Goal: Task Accomplishment & Management: Manage account settings

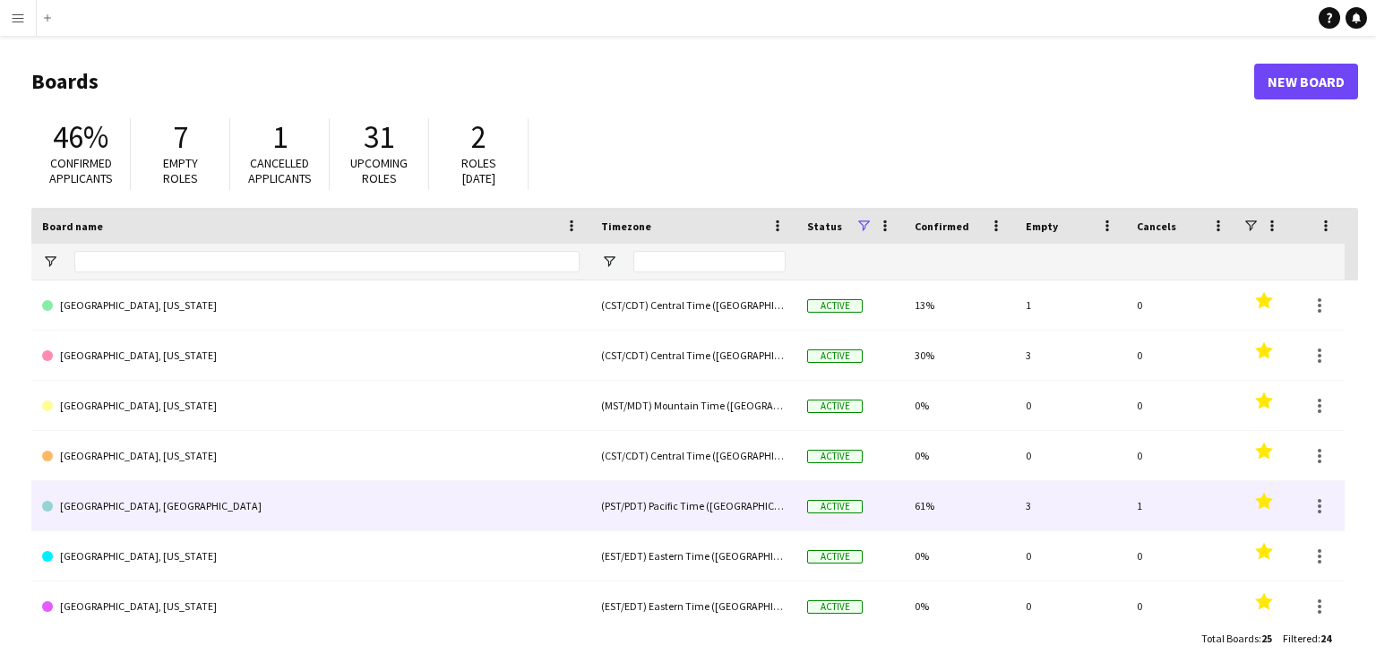
click at [131, 511] on link "[GEOGRAPHIC_DATA], [GEOGRAPHIC_DATA]" at bounding box center [311, 506] width 538 height 50
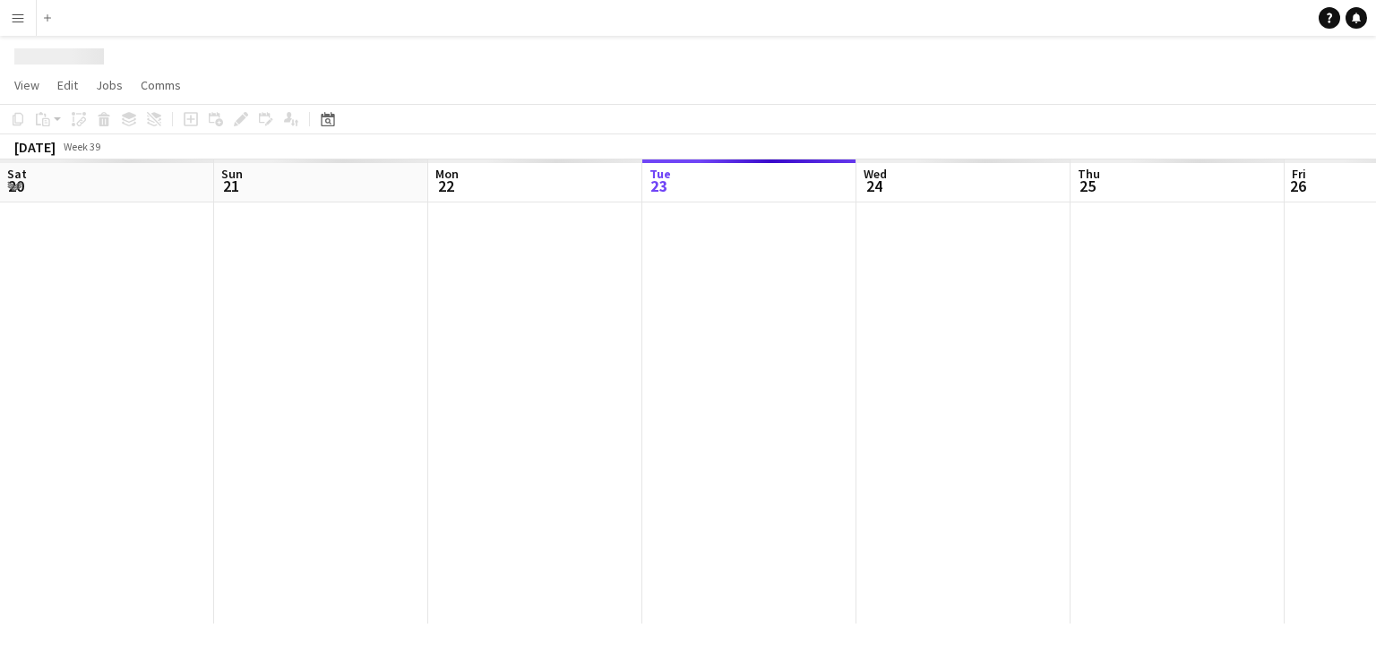
scroll to position [0, 428]
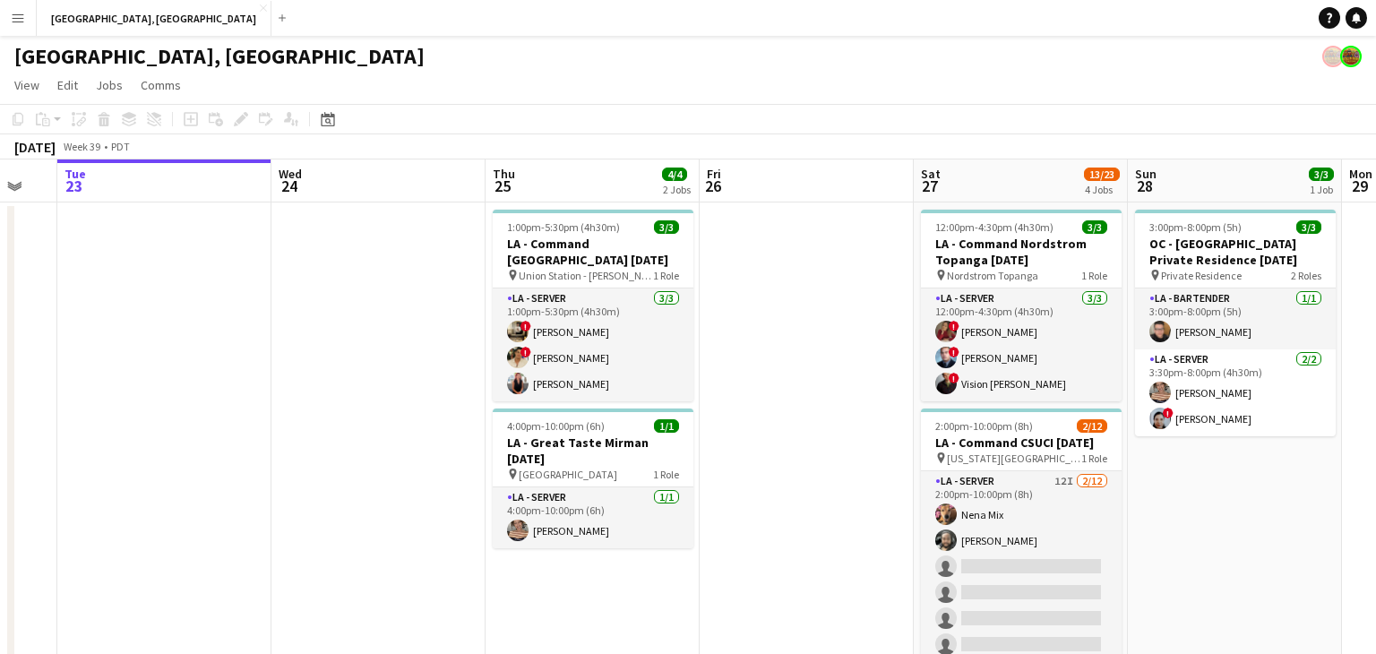
drag, startPoint x: 884, startPoint y: 405, endPoint x: 660, endPoint y: 407, distance: 224.0
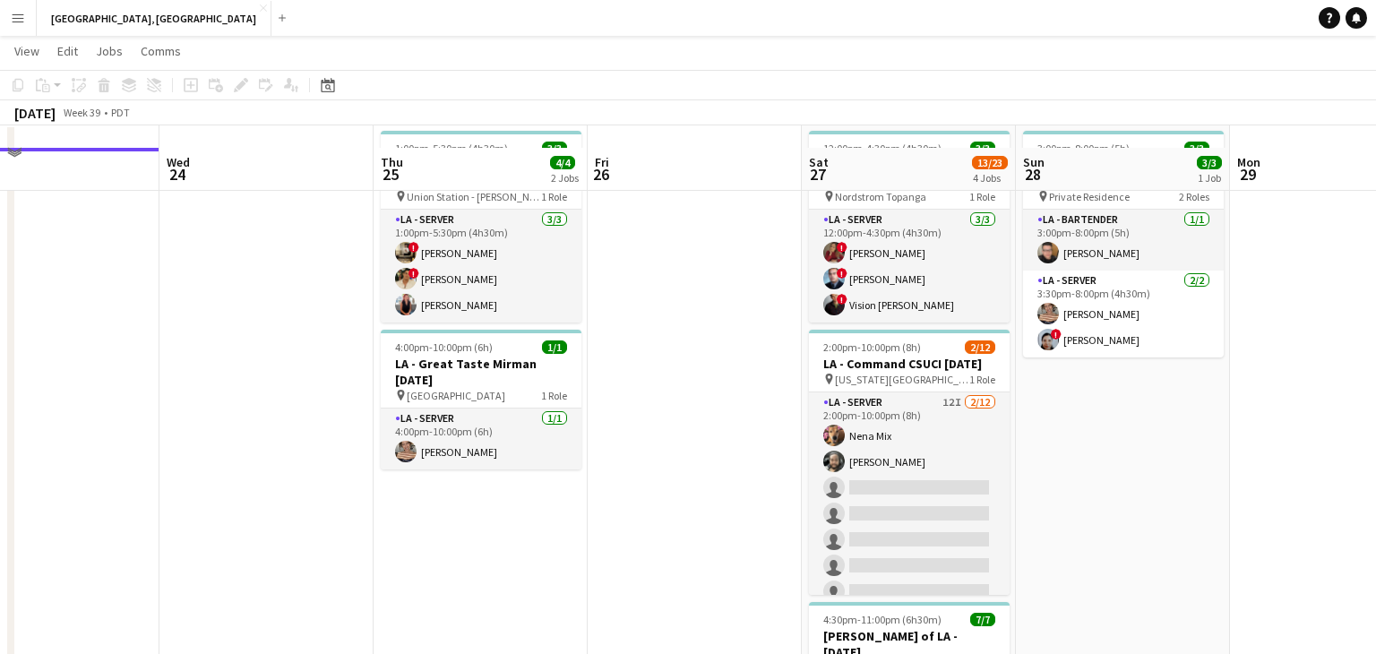
scroll to position [100, 0]
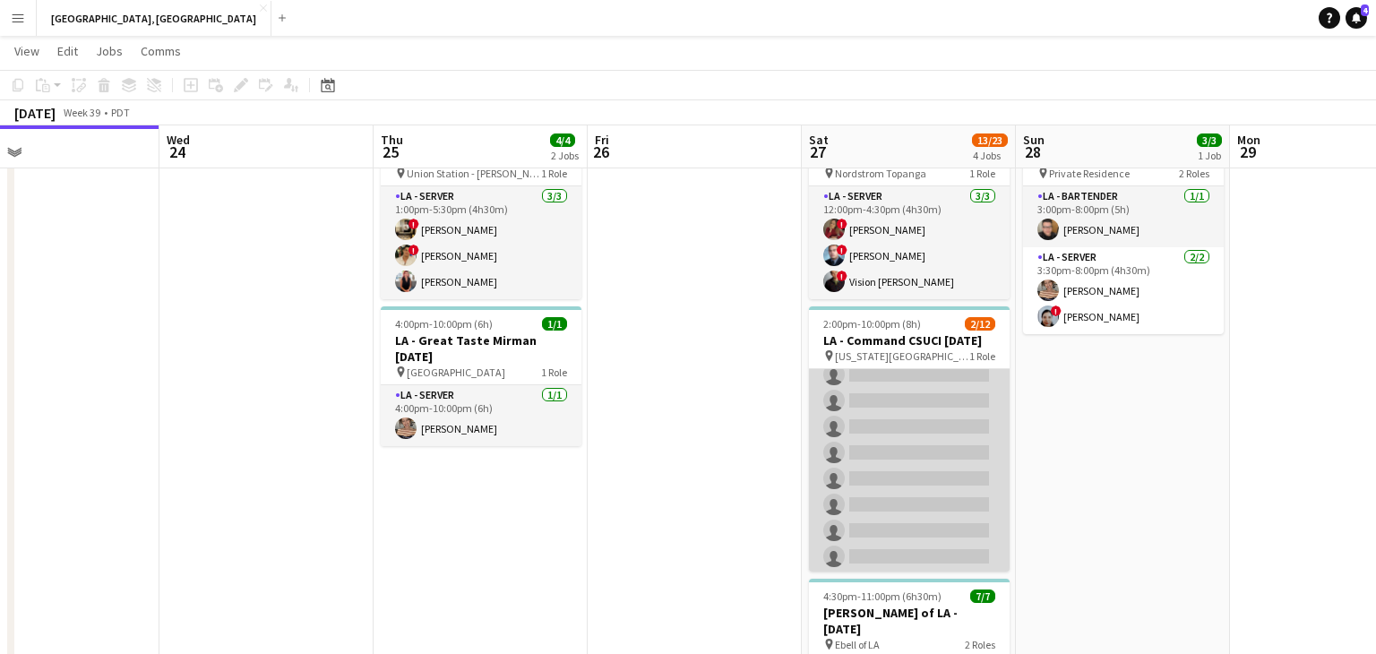
click at [952, 471] on app-card-role "LA - Server 12I [DATE] 2:00pm-10:00pm (8h) Nena Mix [PERSON_NAME] single-neutra…" at bounding box center [909, 427] width 201 height 347
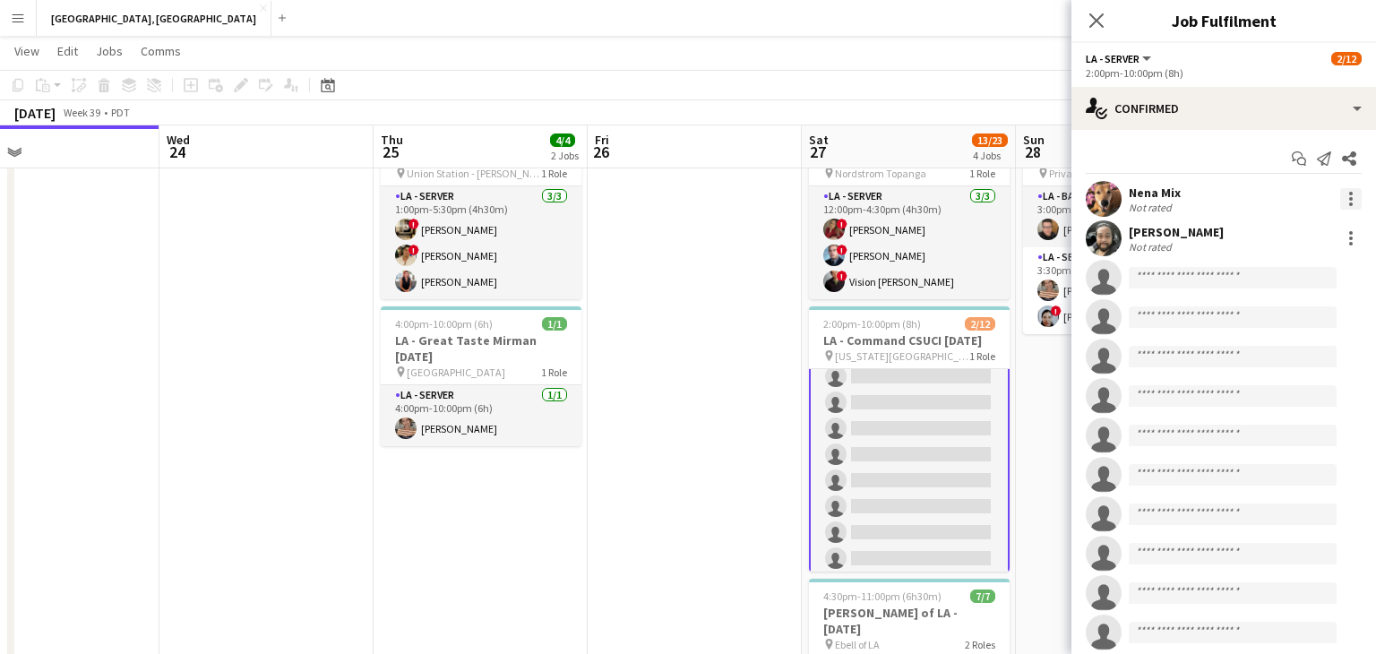
scroll to position [117, 0]
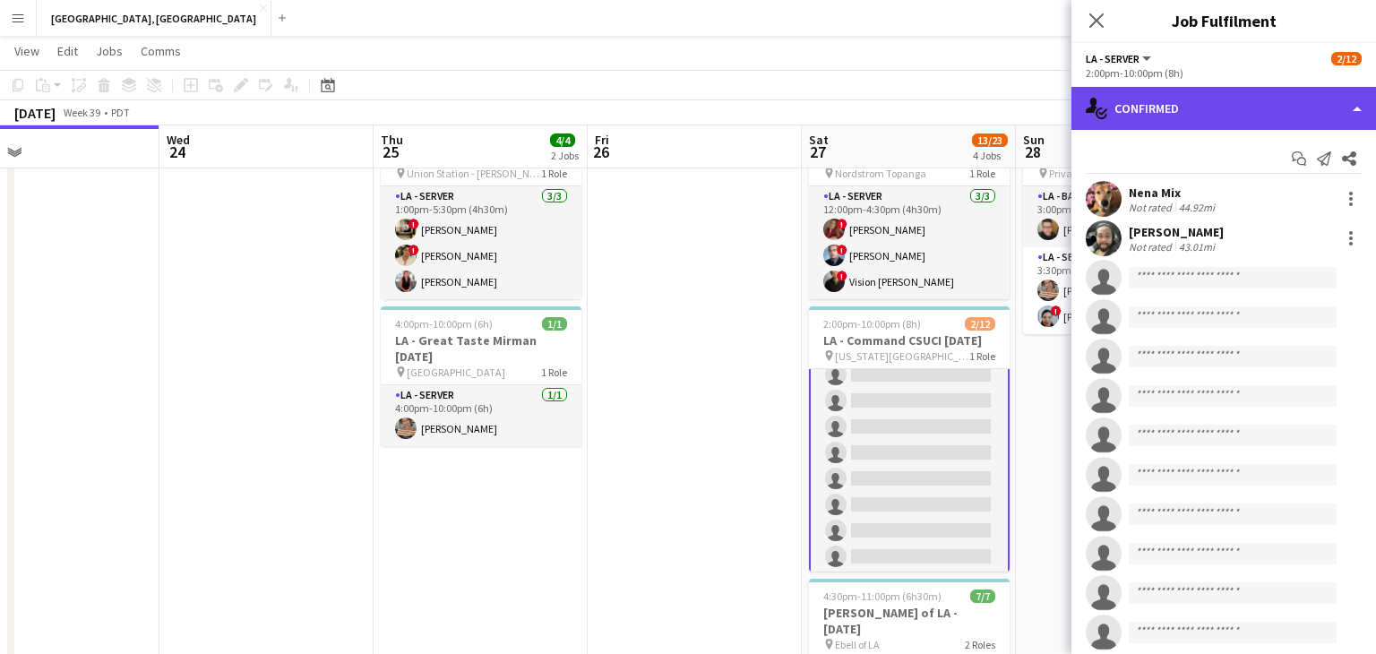
click at [1362, 106] on div "single-neutral-actions-check-2 Confirmed" at bounding box center [1224, 108] width 305 height 43
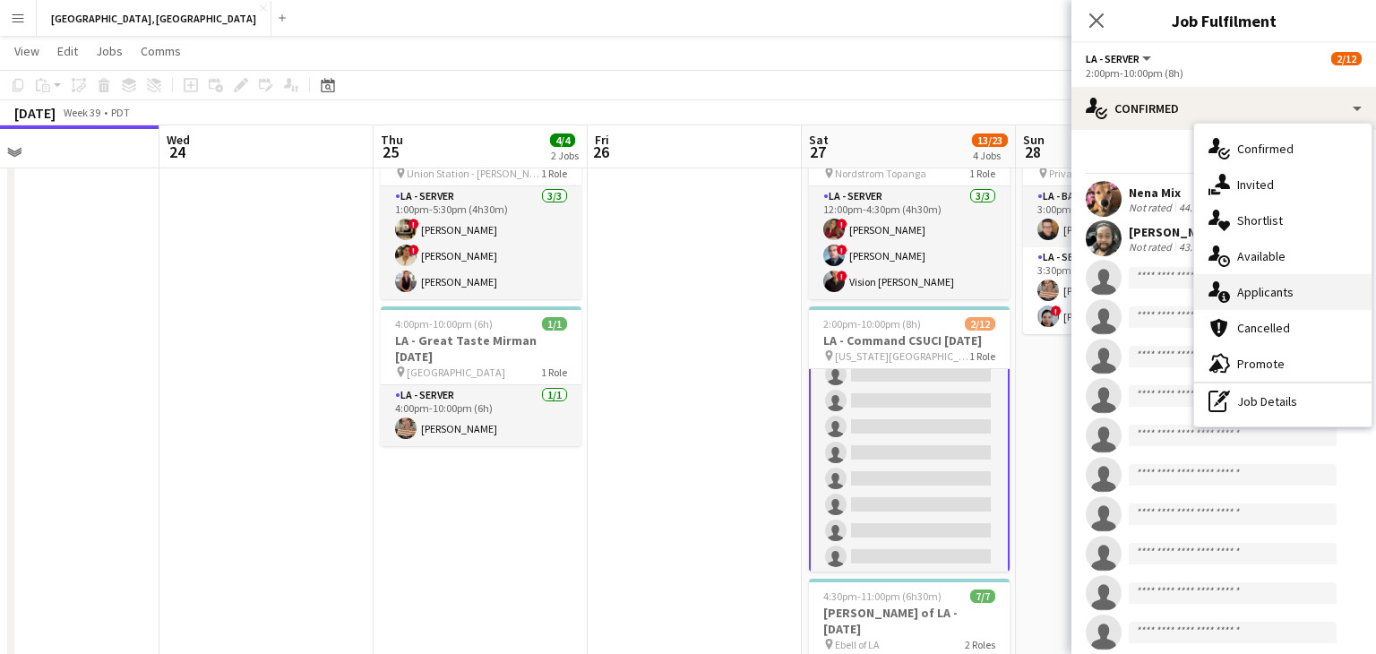
click at [1298, 287] on div "single-neutral-actions-information Applicants" at bounding box center [1282, 292] width 177 height 36
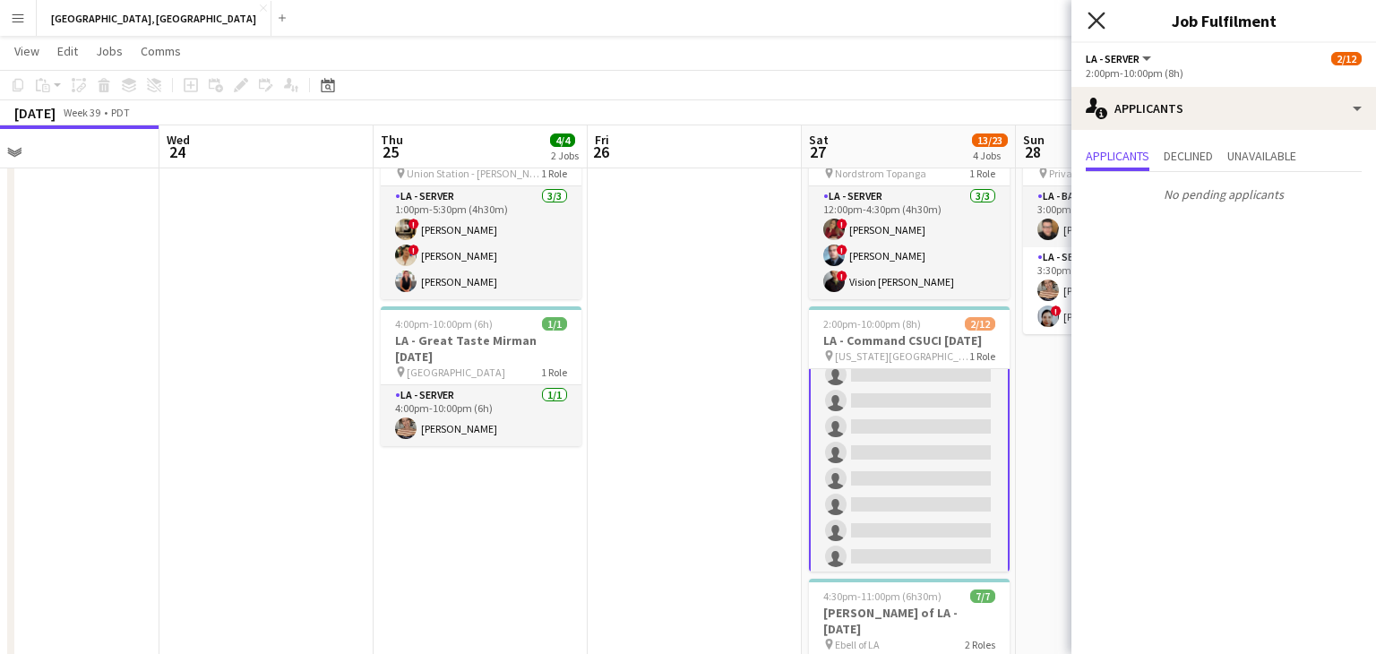
click at [1096, 13] on icon "Close pop-in" at bounding box center [1096, 20] width 17 height 17
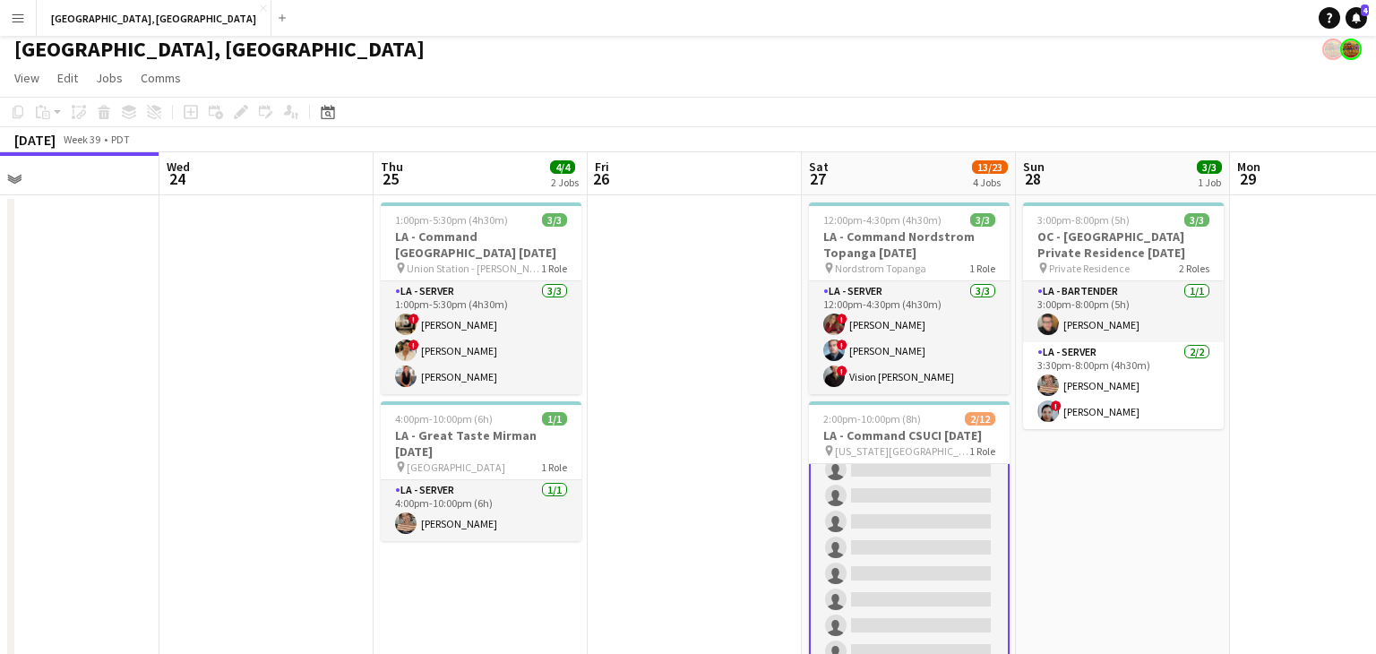
scroll to position [0, 0]
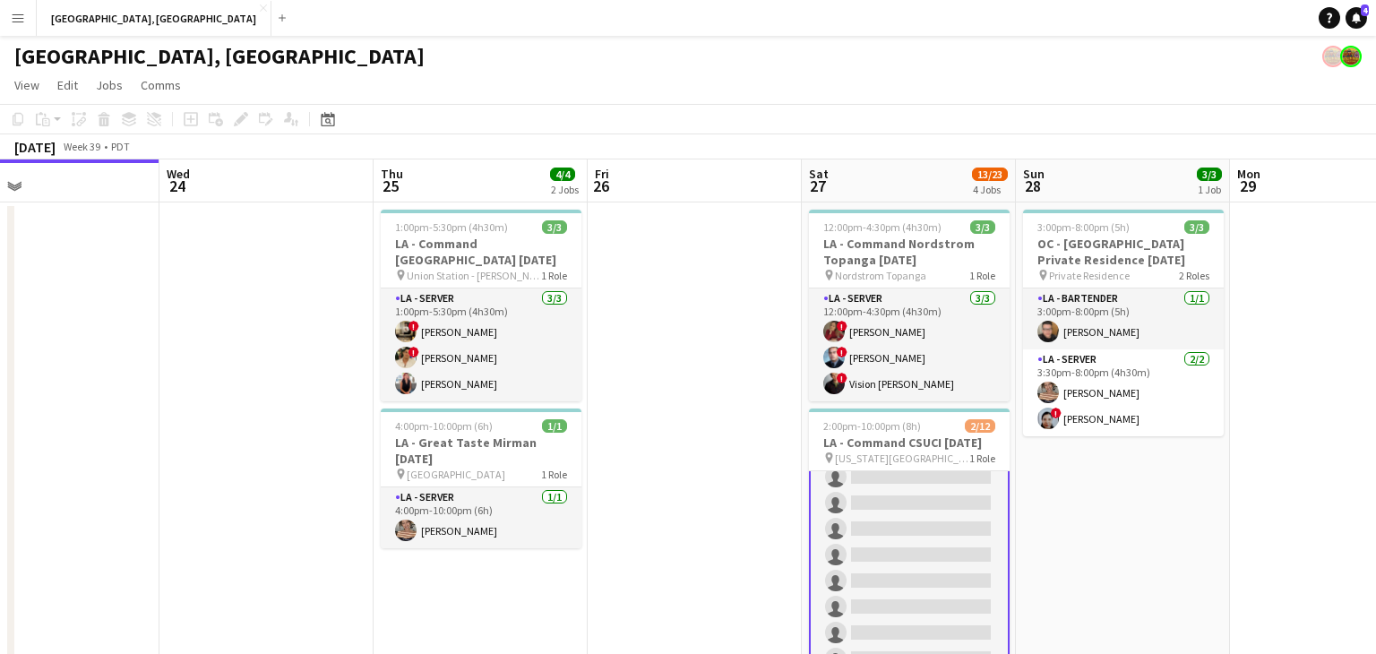
click at [1, 14] on button "Menu" at bounding box center [18, 18] width 36 height 36
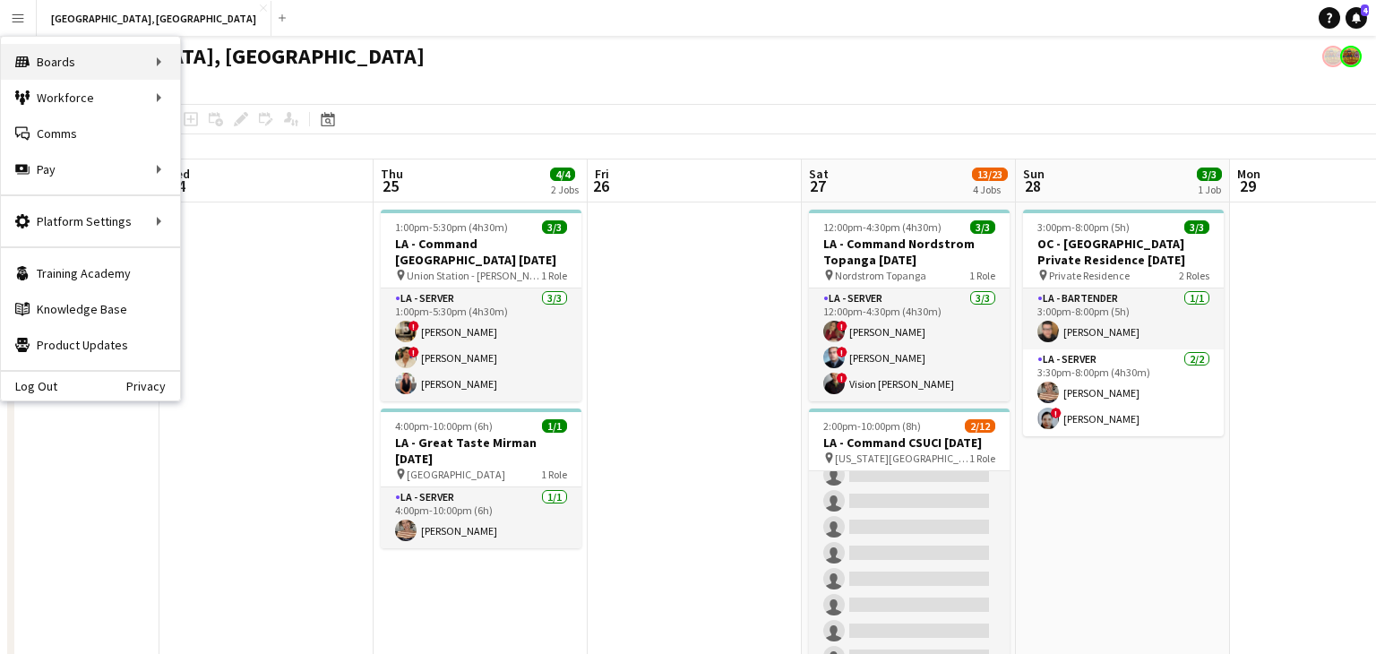
scroll to position [116, 0]
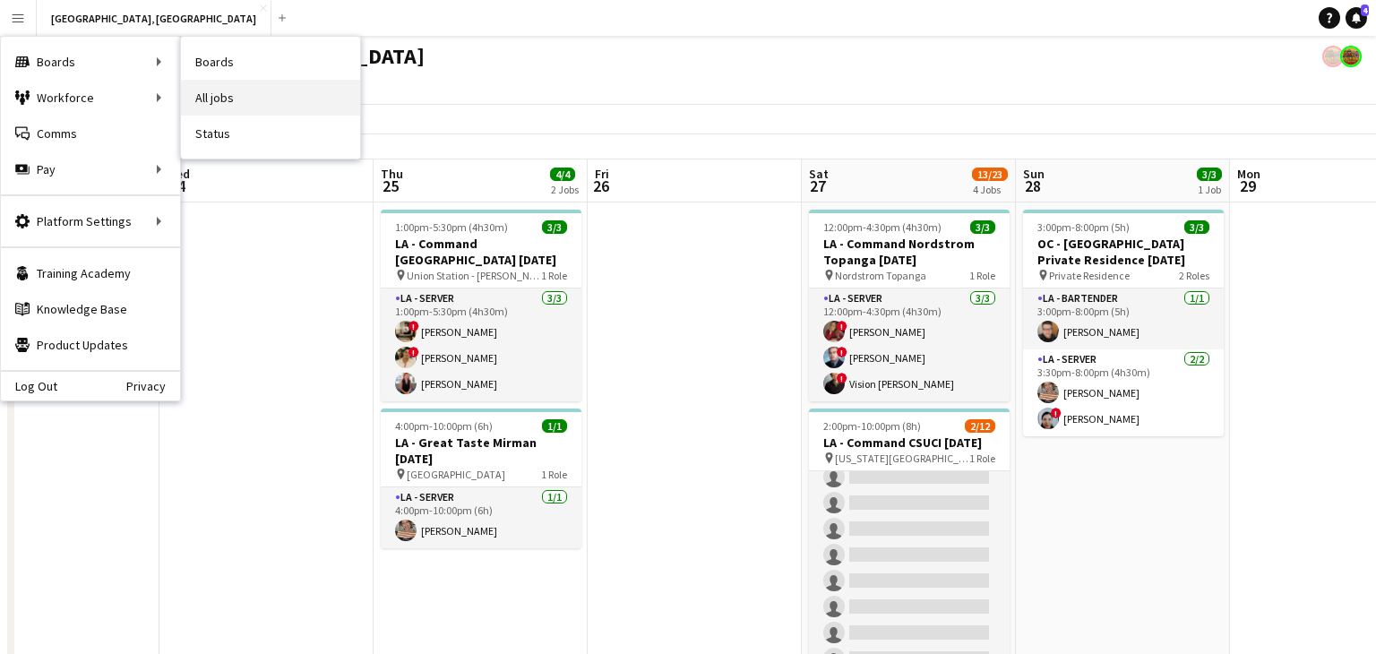
click at [262, 94] on link "All jobs" at bounding box center [270, 98] width 179 height 36
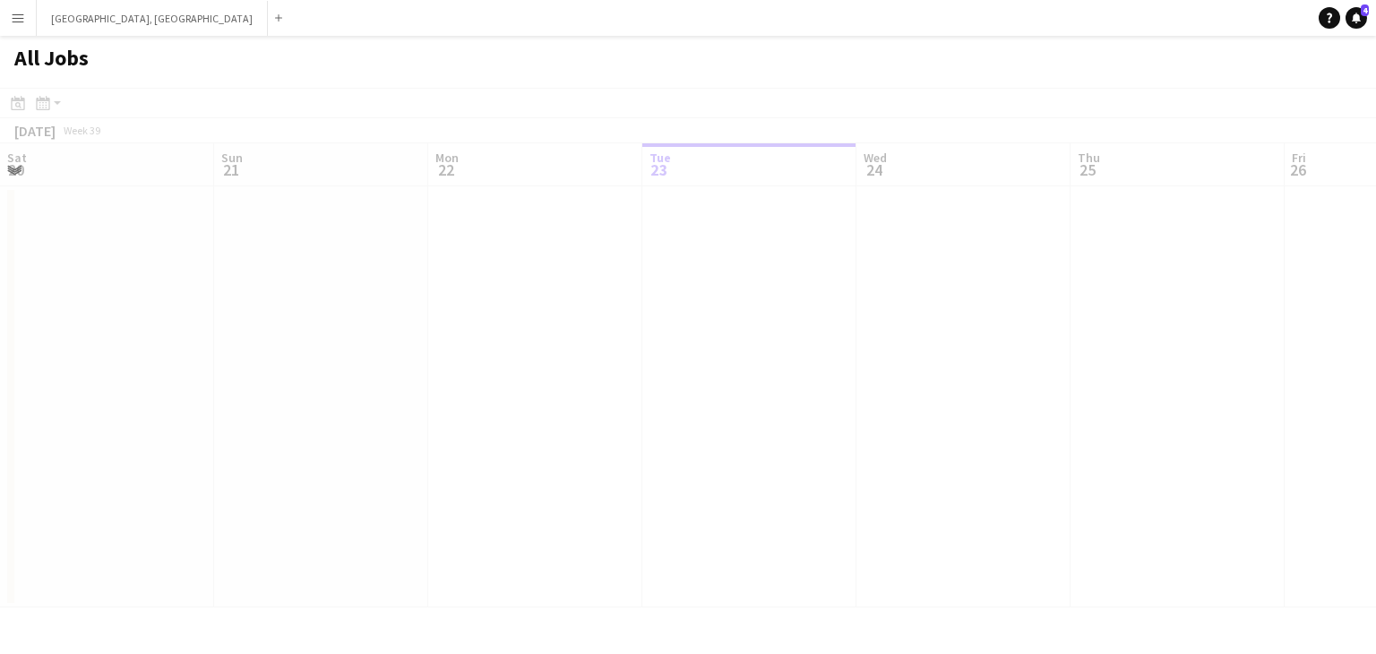
scroll to position [0, 428]
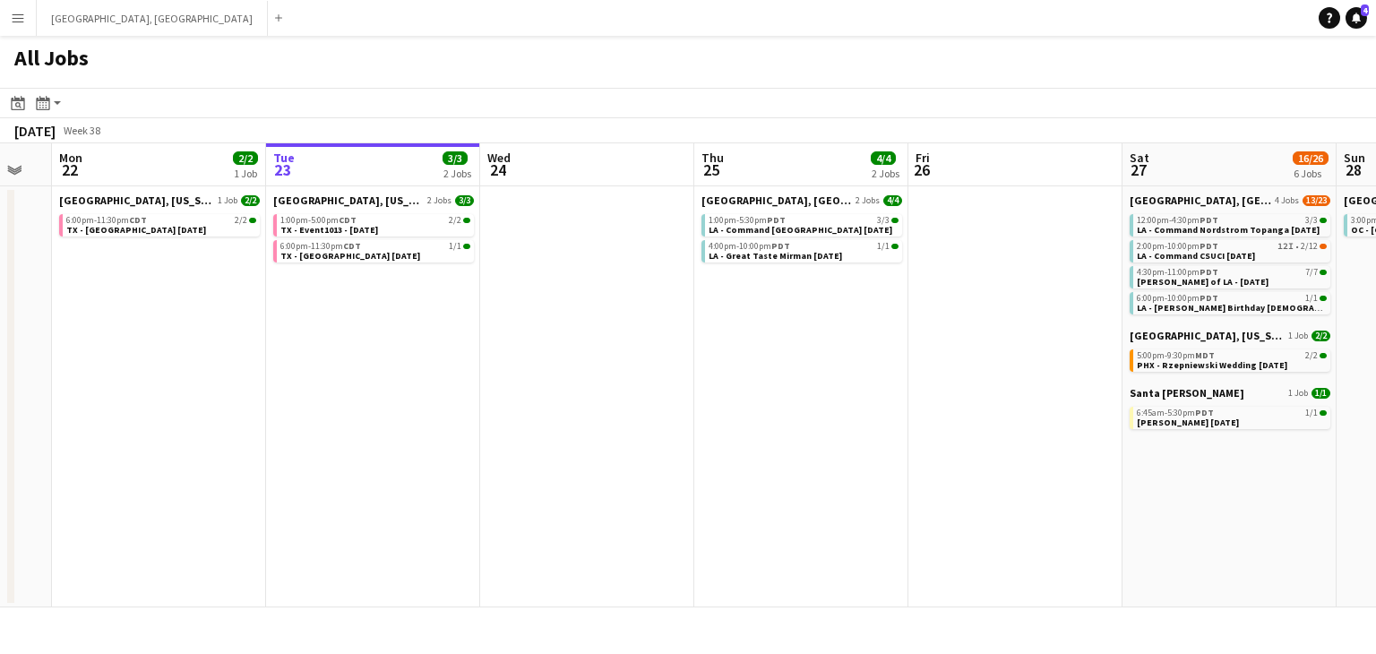
drag, startPoint x: 391, startPoint y: 414, endPoint x: 441, endPoint y: 414, distance: 50.2
click at [441, 414] on app-calendar-viewport "Sat 20 37/47 10 Jobs Sun 21 Mon 22 2/2 1 Job Tue 23 3/3 2 Jobs Wed 24 Thu 25 4/…" at bounding box center [688, 375] width 1376 height 464
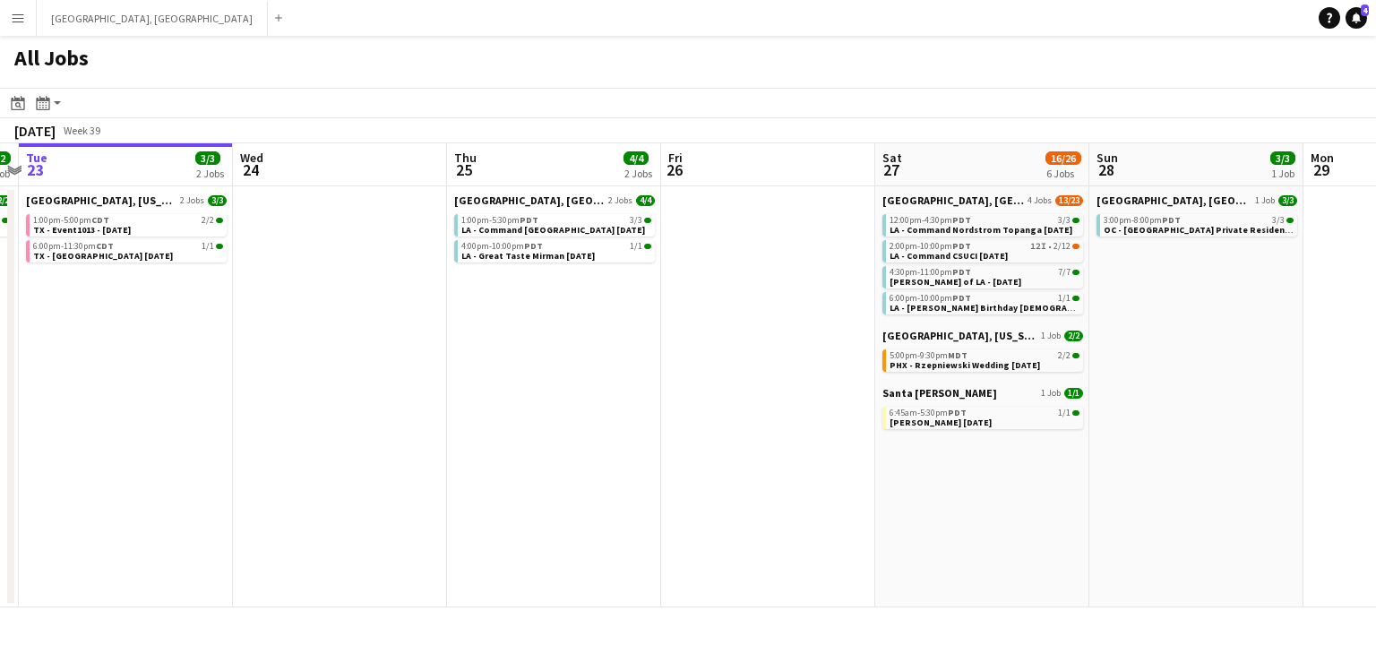
scroll to position [0, 630]
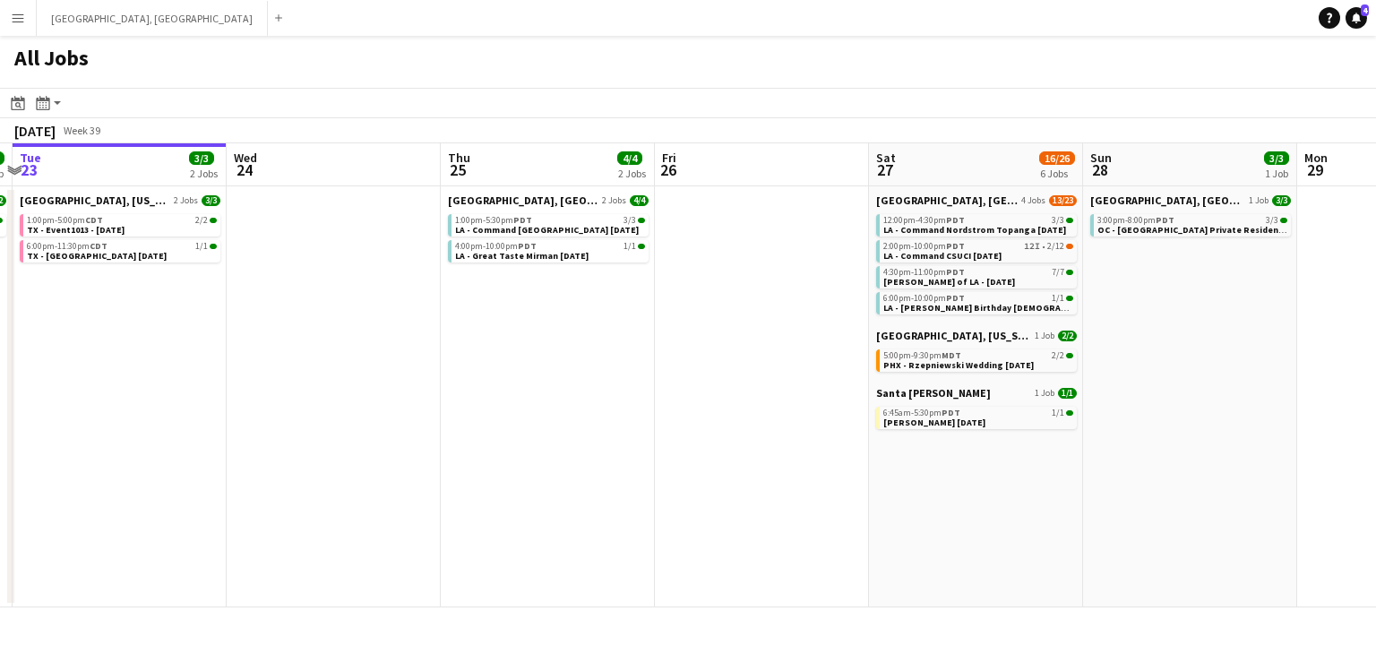
drag, startPoint x: 765, startPoint y: 417, endPoint x: 513, endPoint y: 412, distance: 252.7
click at [513, 412] on app-calendar-viewport "Sat 20 37/47 10 Jobs Sun 21 Mon 22 2/2 1 Job Tue 23 3/3 2 Jobs Wed 24 Thu 25 4/…" at bounding box center [688, 375] width 1376 height 464
click at [964, 249] on div "2:00pm-10:00pm PDT 12I • 2/12" at bounding box center [979, 246] width 190 height 9
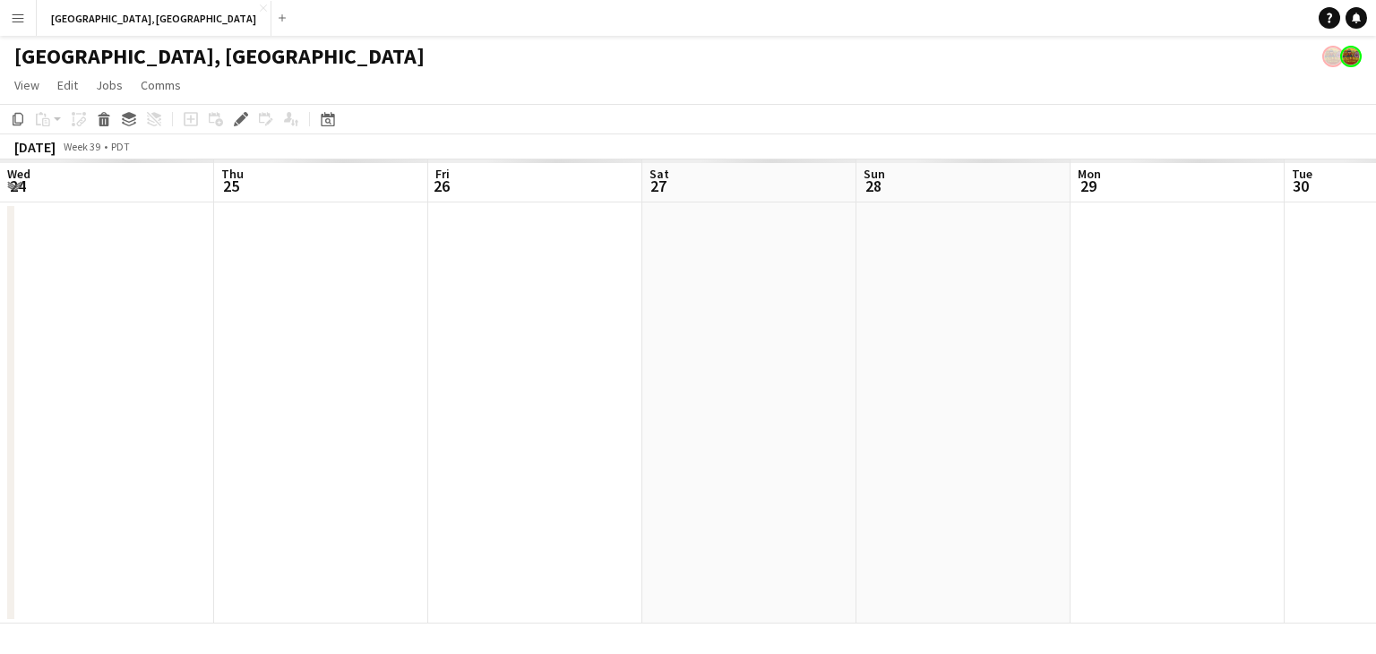
scroll to position [0, 616]
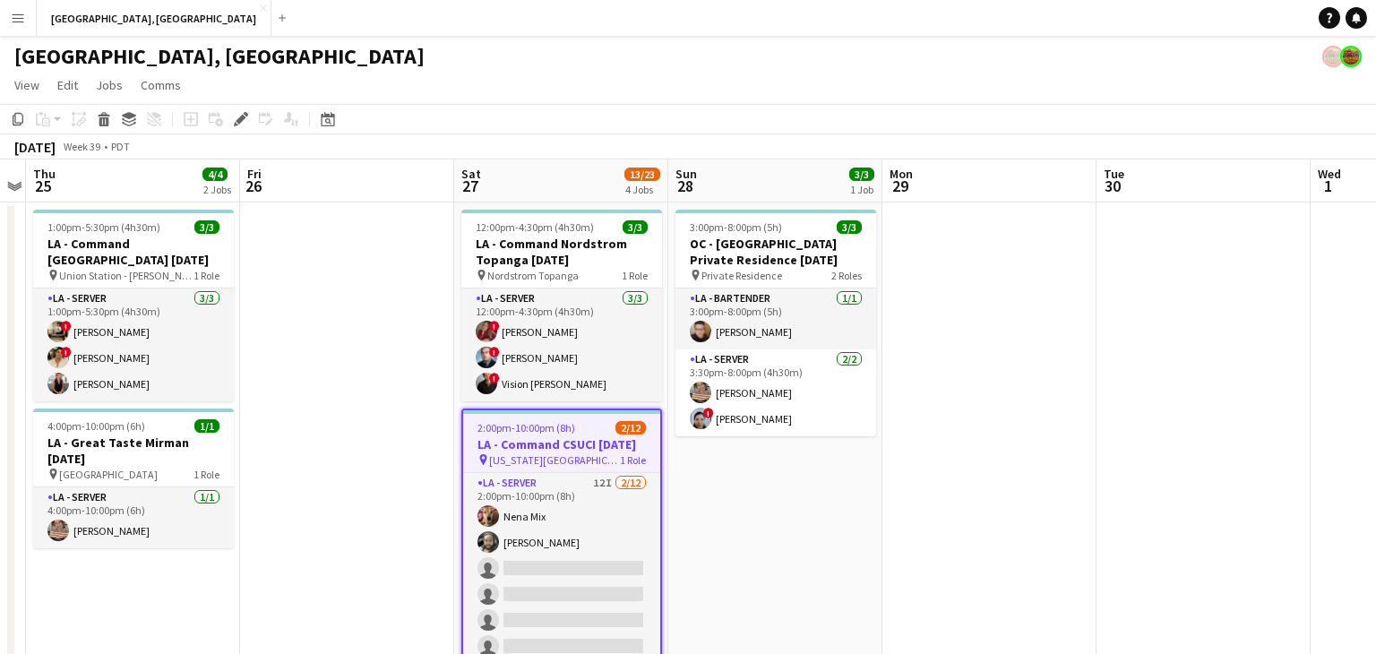
click at [558, 448] on h3 "LA - Command CSUCI [DATE]" at bounding box center [561, 444] width 197 height 16
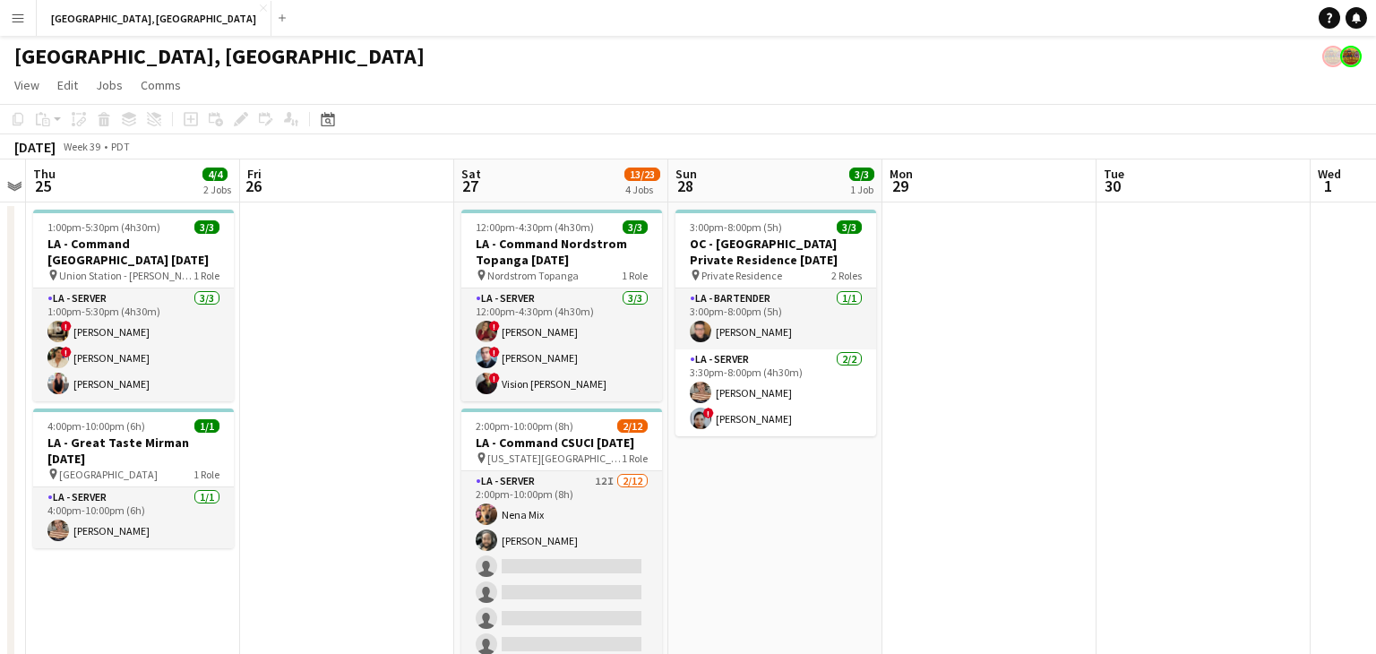
drag, startPoint x: 558, startPoint y: 448, endPoint x: 295, endPoint y: 257, distance: 325.3
click at [558, 447] on h3 "LA - Command CSUCI [DATE]" at bounding box center [561, 443] width 201 height 16
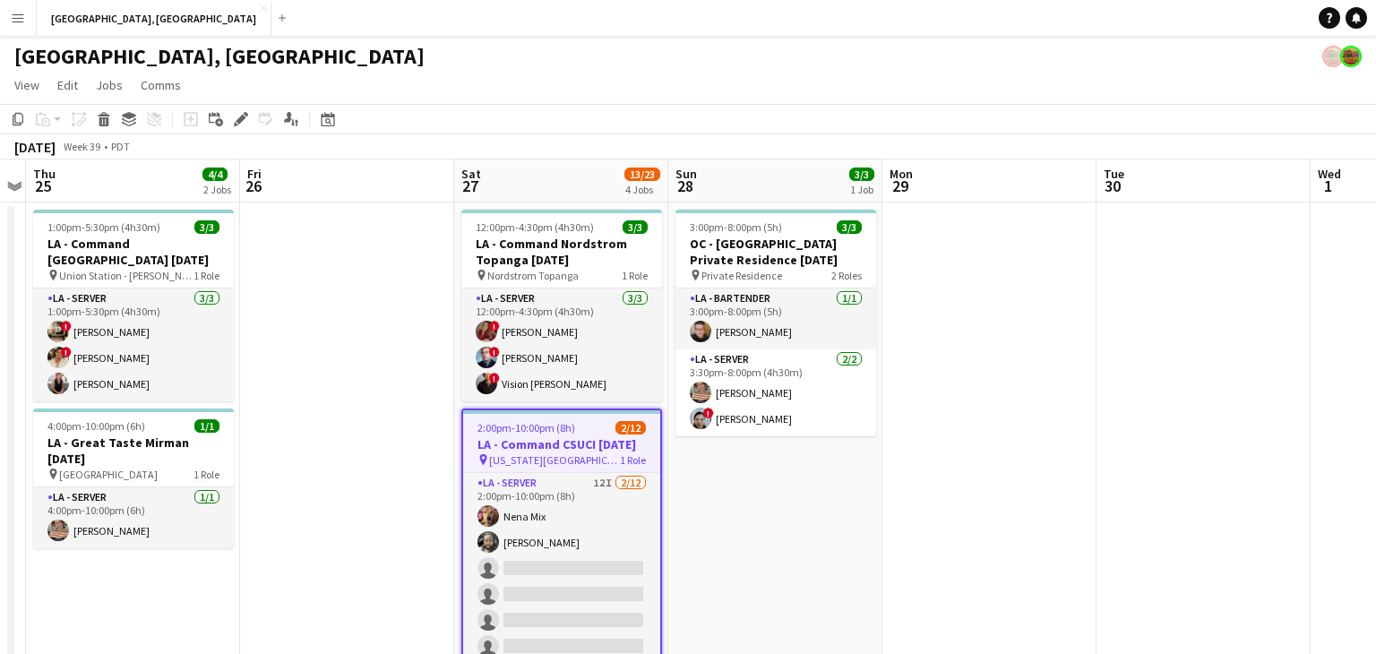
click at [240, 112] on icon "Edit" at bounding box center [241, 119] width 14 height 14
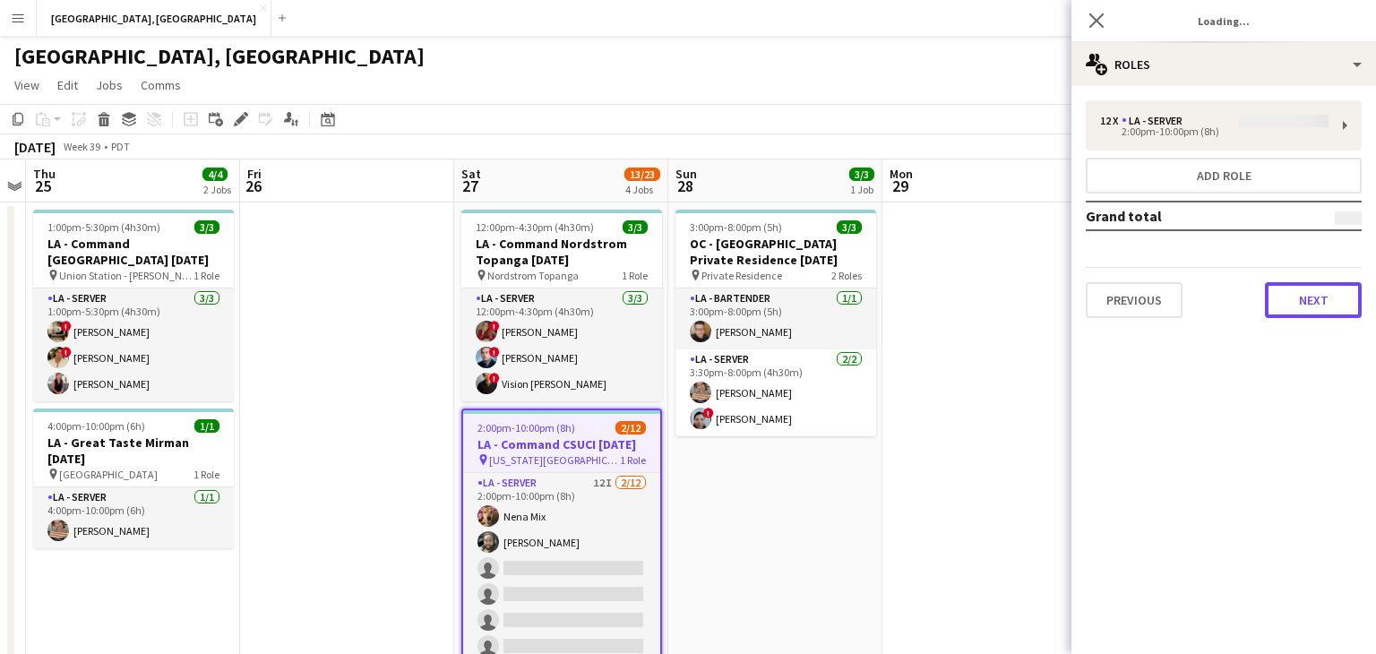
click at [1341, 298] on button "Next" at bounding box center [1313, 300] width 97 height 36
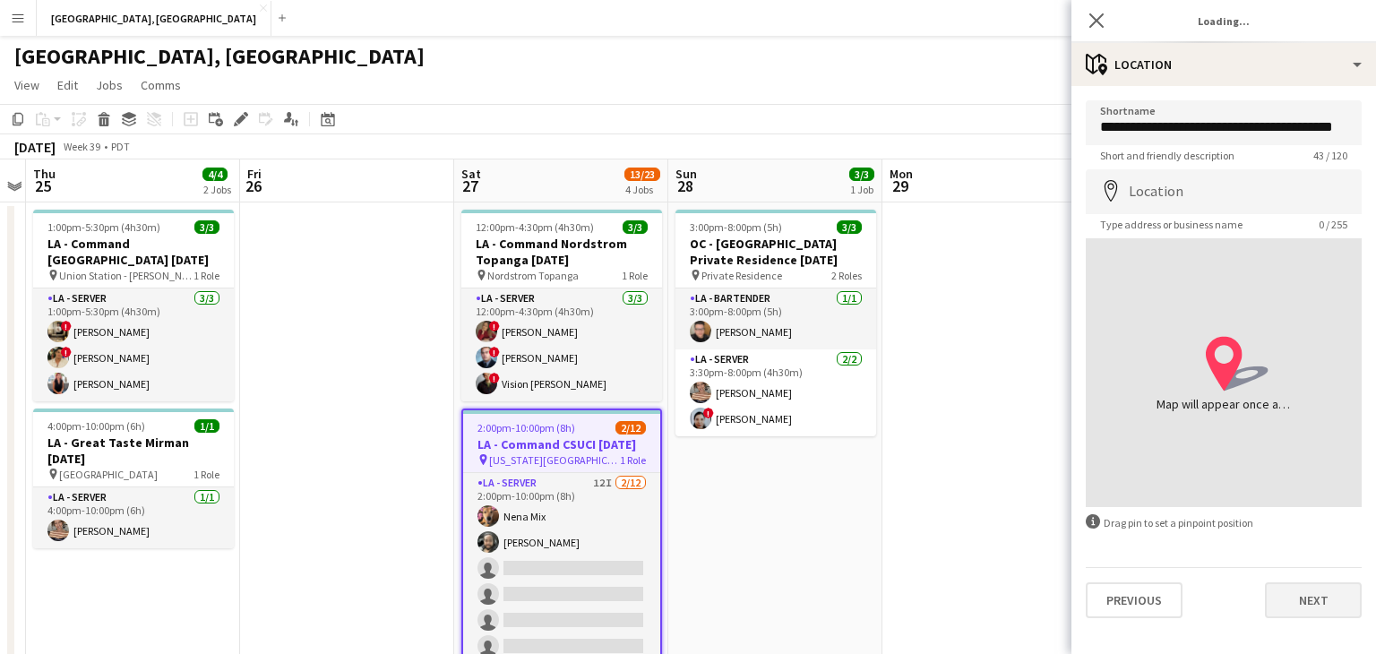
type input "**********"
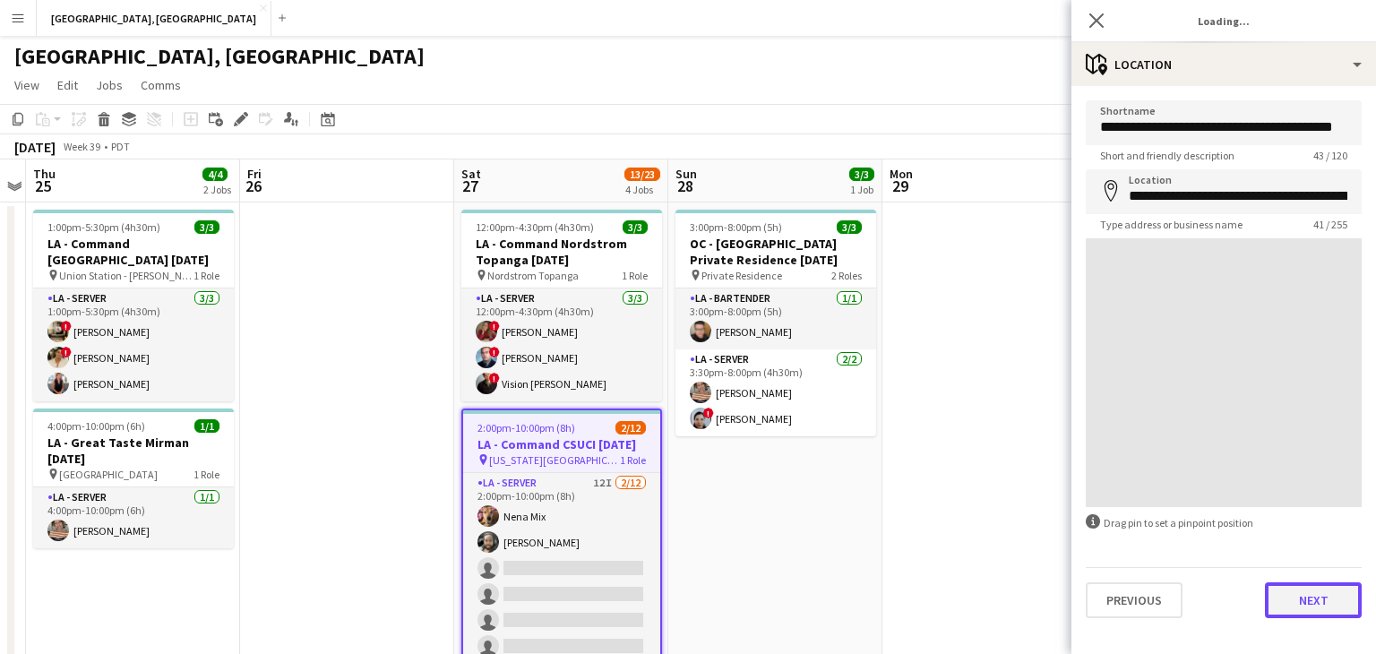
click at [1335, 610] on button "Next" at bounding box center [1313, 600] width 97 height 36
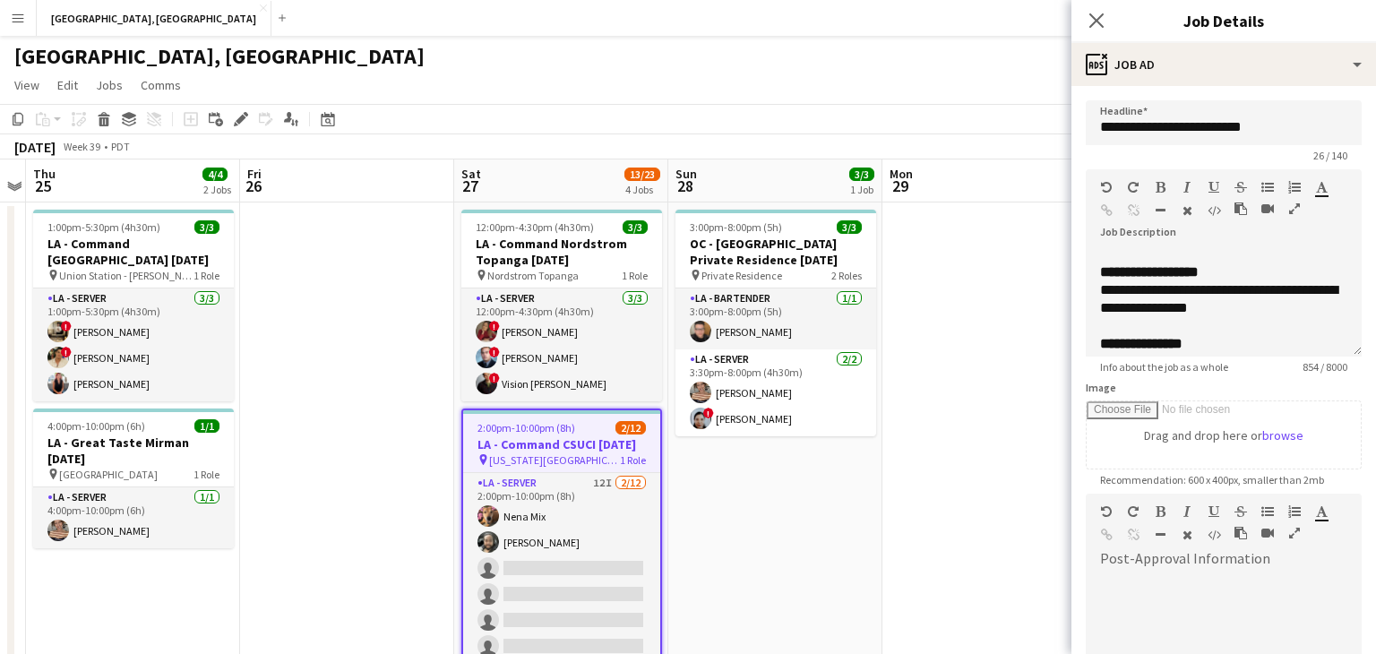
scroll to position [170, 0]
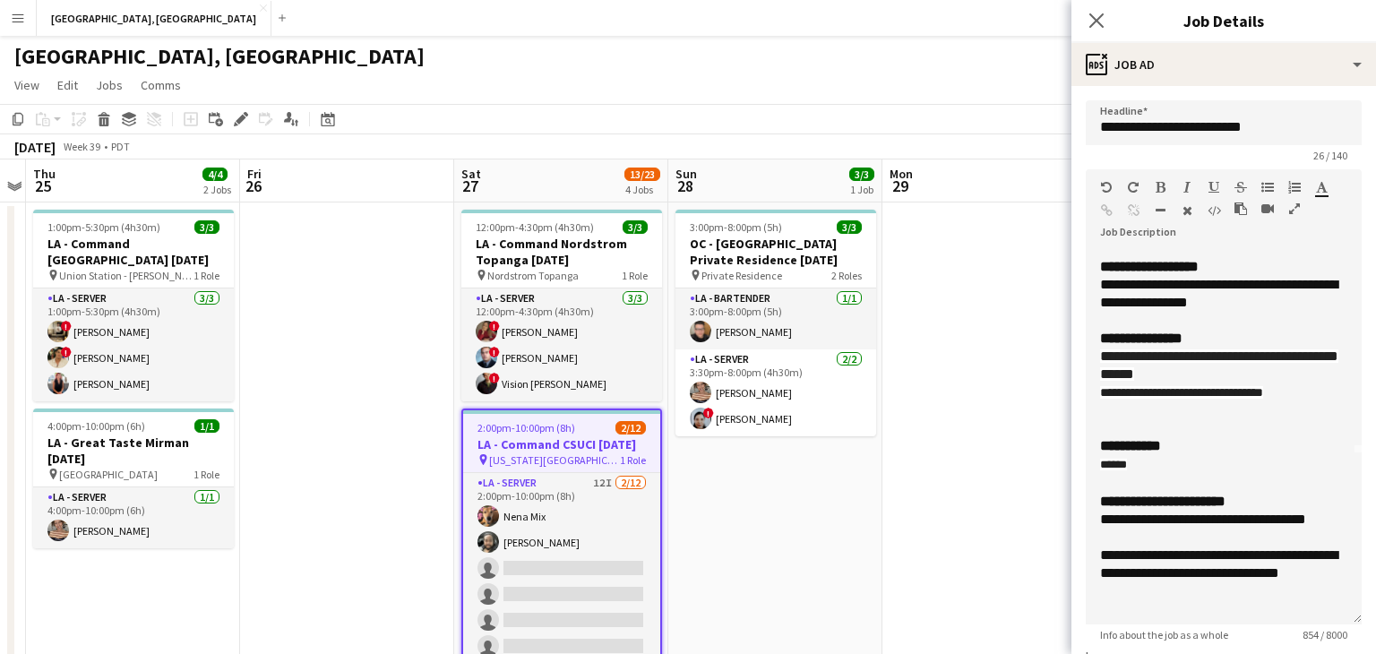
drag, startPoint x: 1358, startPoint y: 351, endPoint x: 1343, endPoint y: 619, distance: 268.4
click at [1343, 619] on div "**********" at bounding box center [1224, 436] width 276 height 375
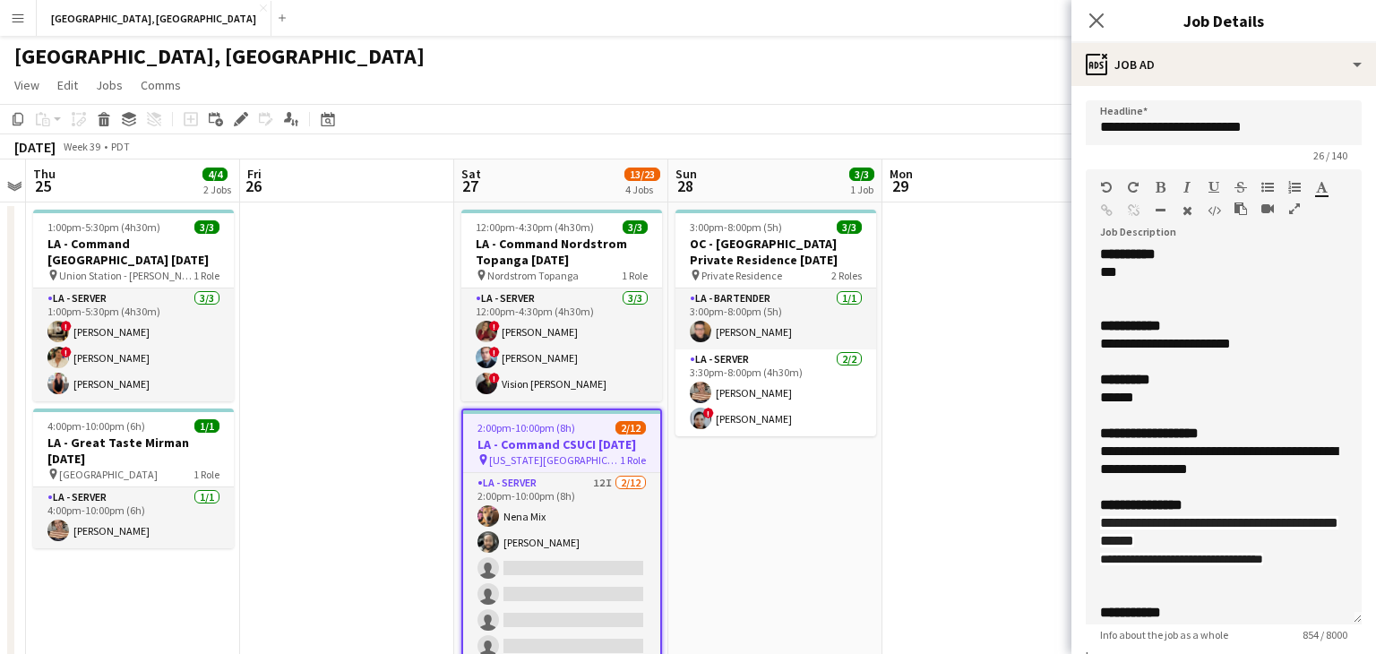
scroll to position [0, 0]
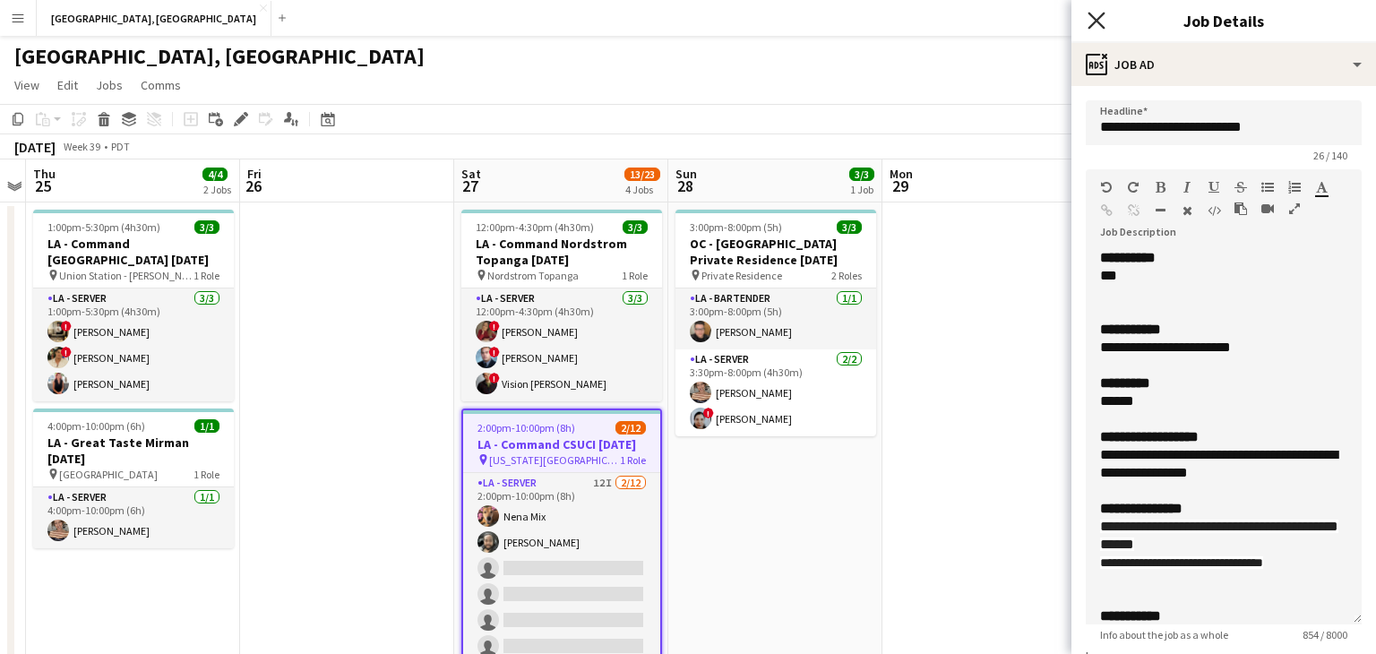
click at [1103, 15] on icon "Close pop-in" at bounding box center [1096, 20] width 17 height 17
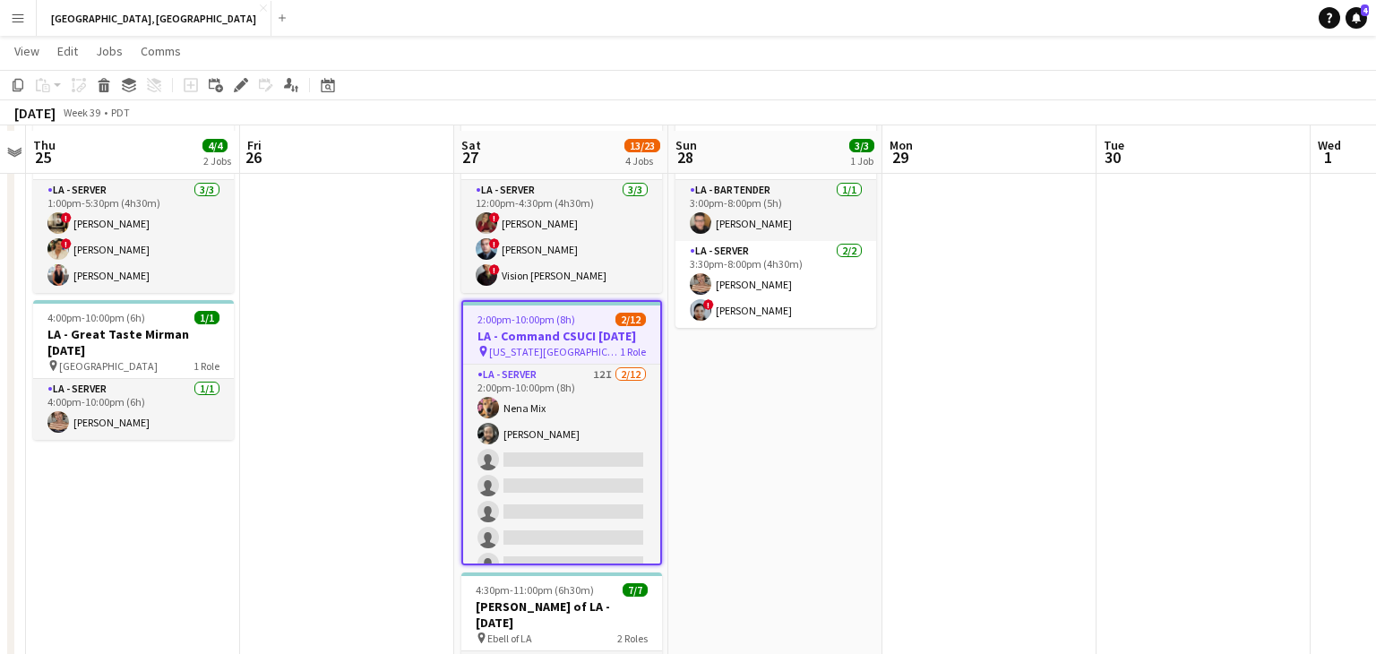
scroll to position [111, 0]
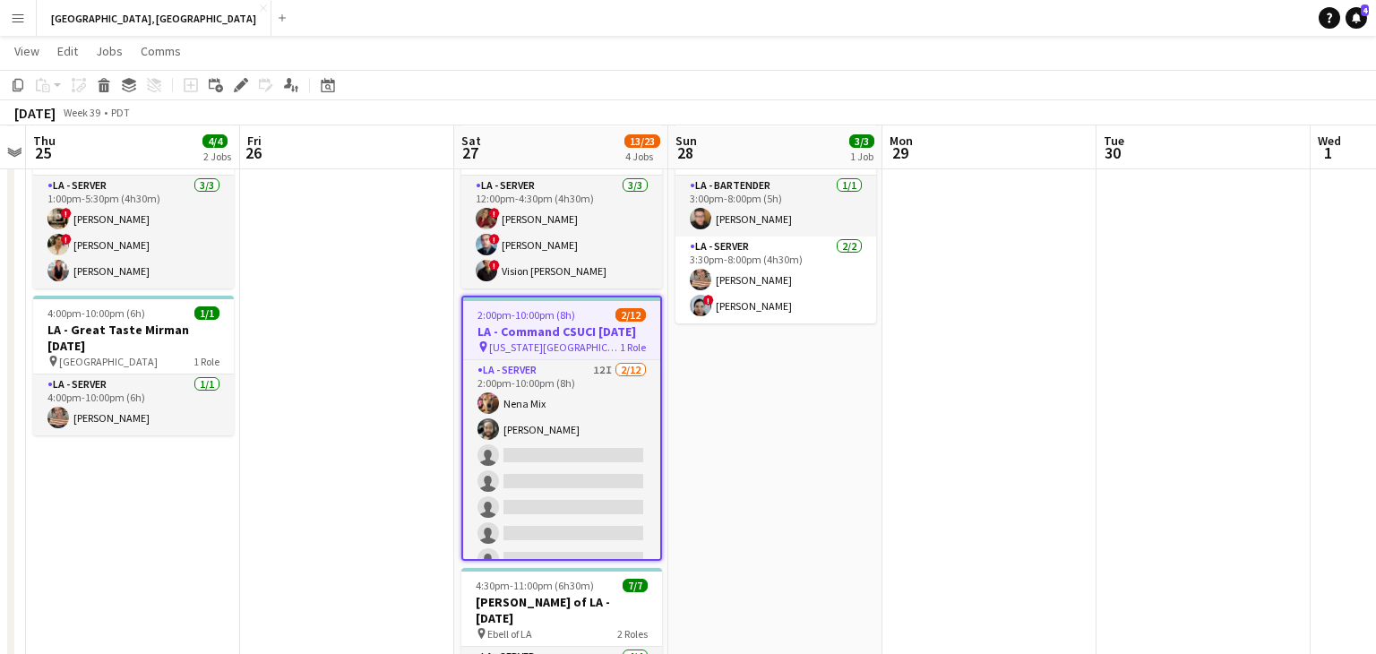
drag, startPoint x: 608, startPoint y: 510, endPoint x: 1073, endPoint y: 406, distance: 476.5
click at [608, 509] on app-card-role "LA - Server 12I [DATE] 2:00pm-10:00pm (8h) Nena Mix [PERSON_NAME] single-neutra…" at bounding box center [561, 533] width 197 height 347
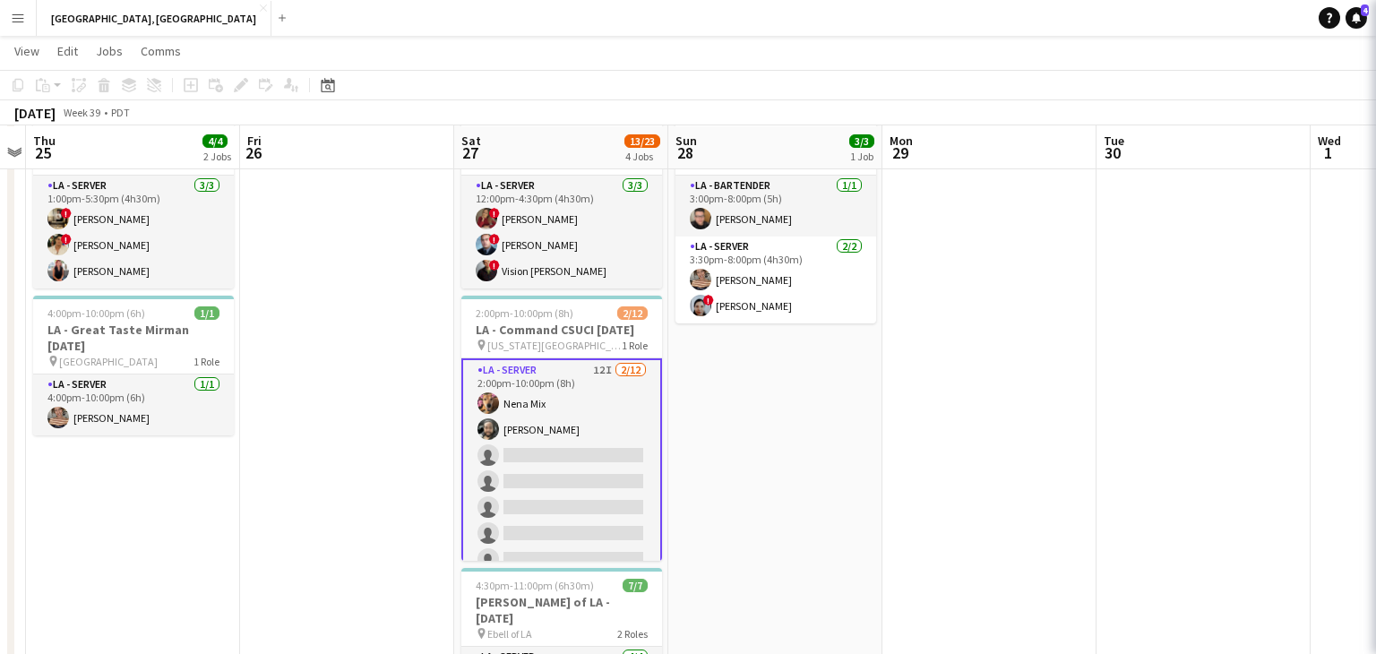
scroll to position [0, 616]
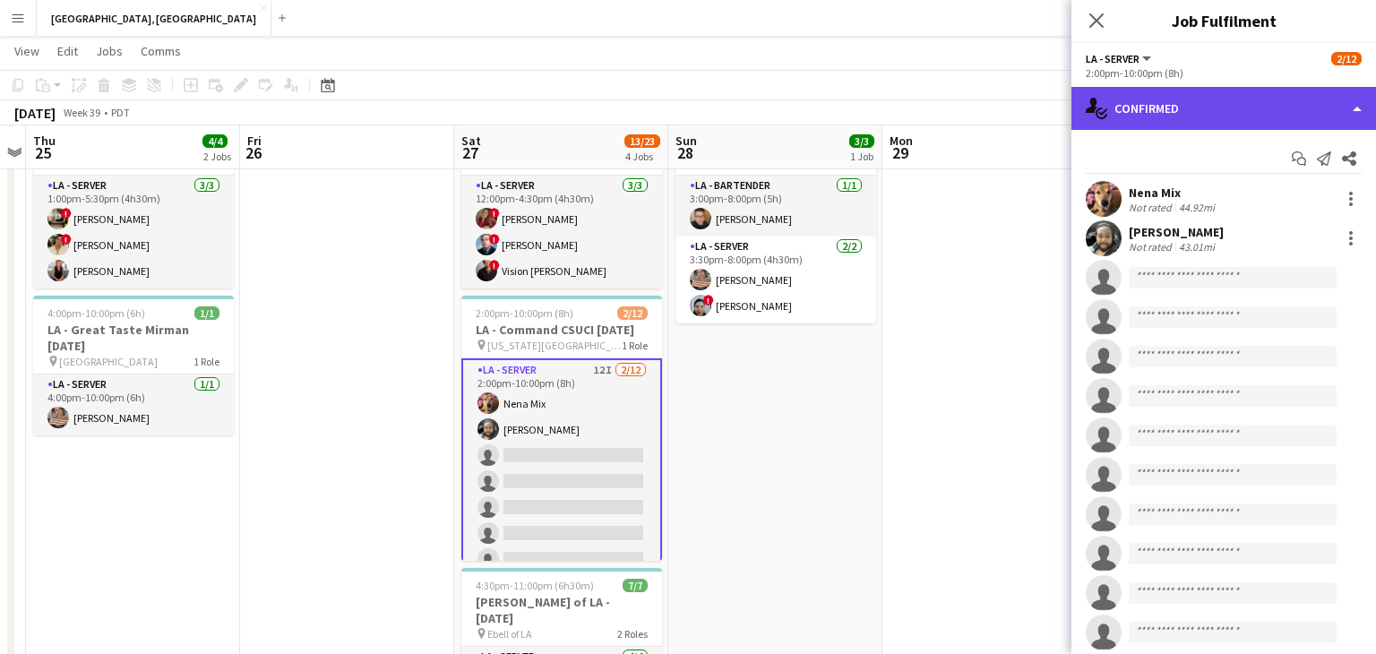
click at [1354, 116] on div "single-neutral-actions-check-2 Confirmed" at bounding box center [1224, 108] width 305 height 43
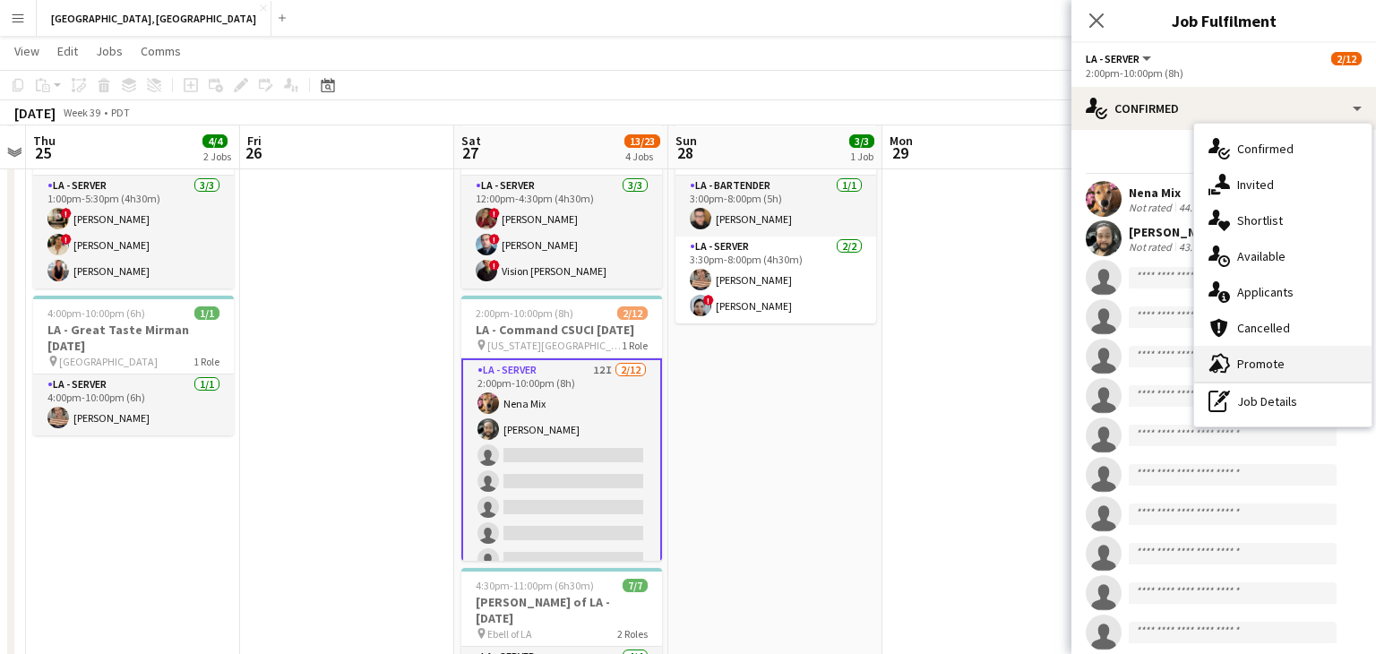
click at [1289, 364] on div "advertising-megaphone Promote" at bounding box center [1282, 364] width 177 height 36
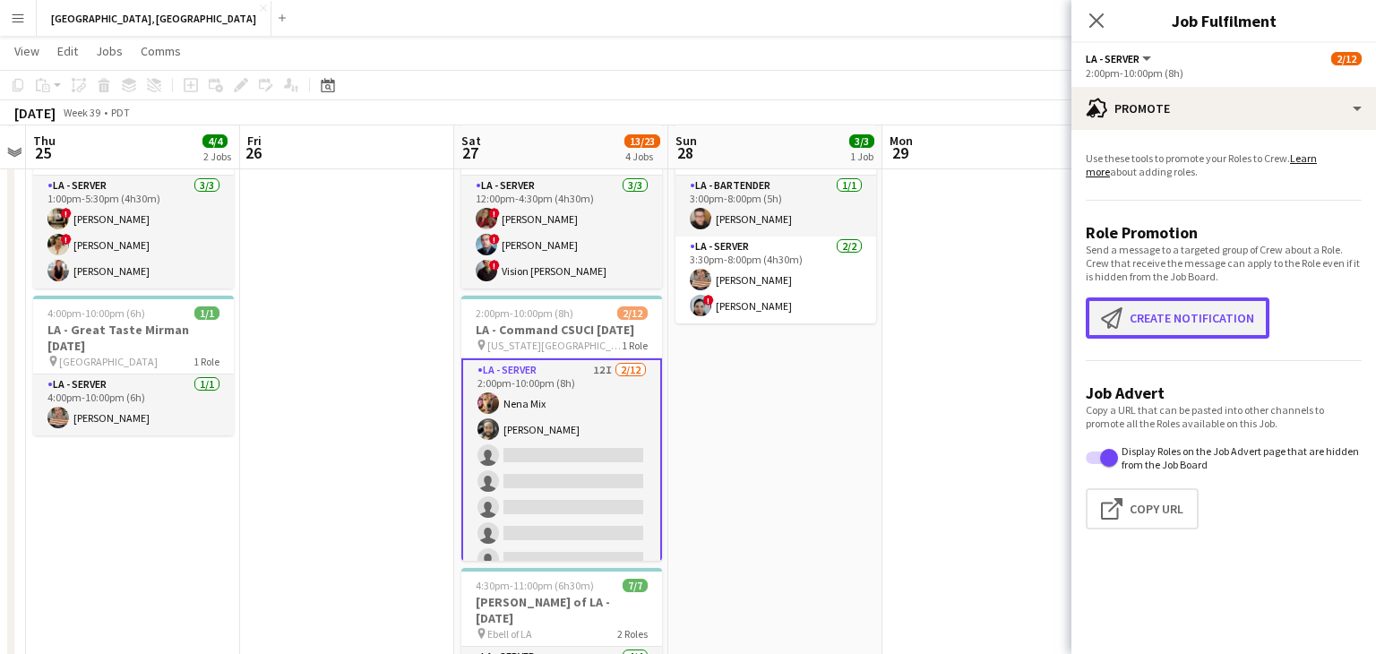
click at [1197, 329] on button "Create notification Create notification" at bounding box center [1178, 317] width 184 height 41
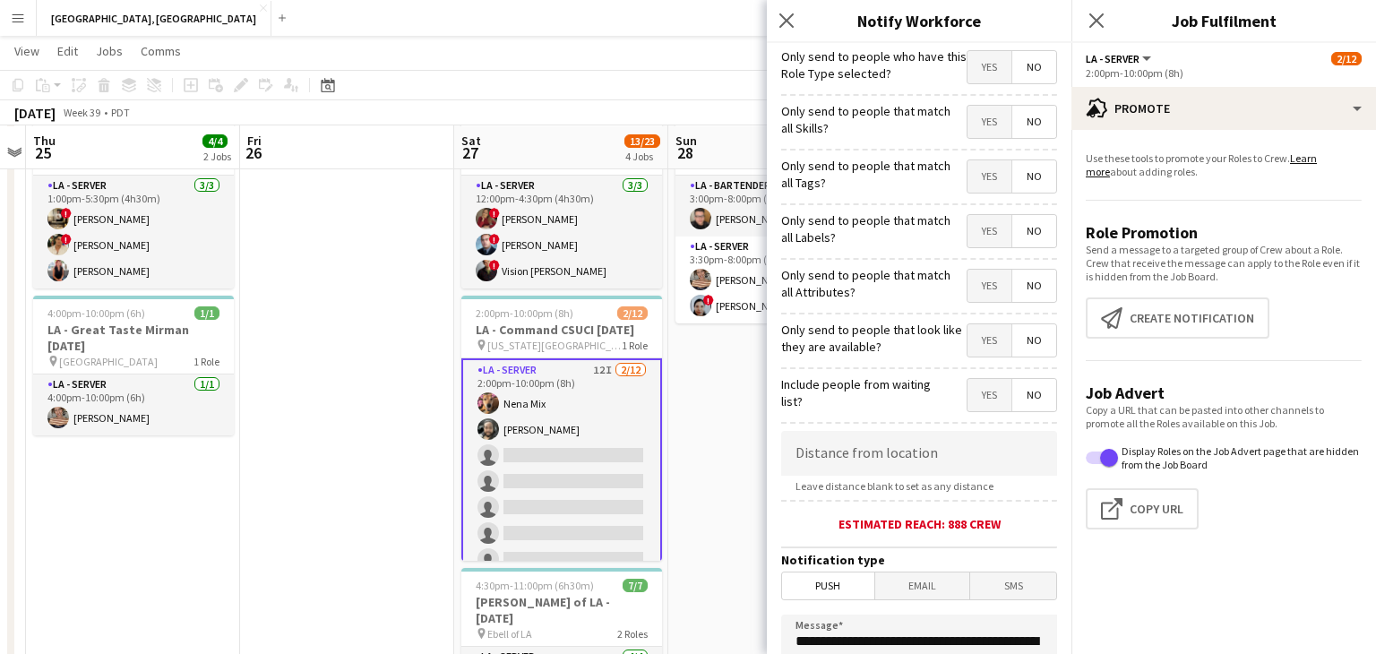
click at [1013, 595] on span "SMS" at bounding box center [1013, 586] width 86 height 27
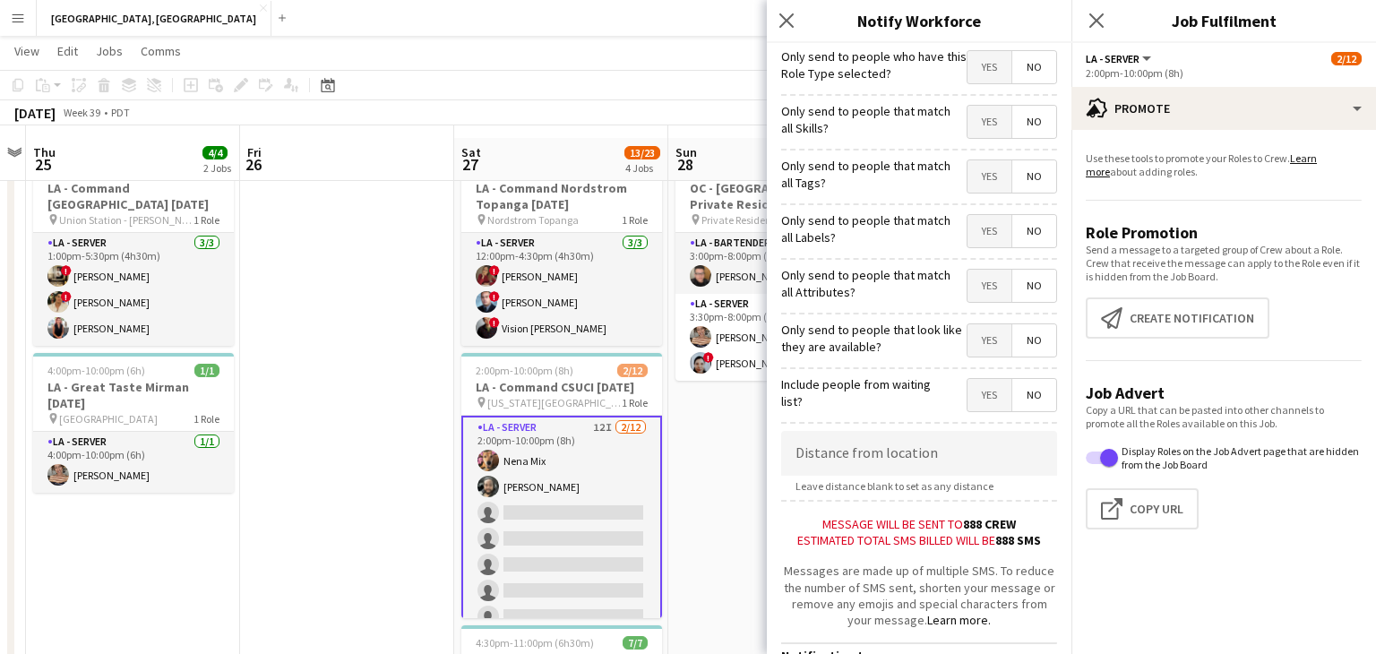
scroll to position [25, 0]
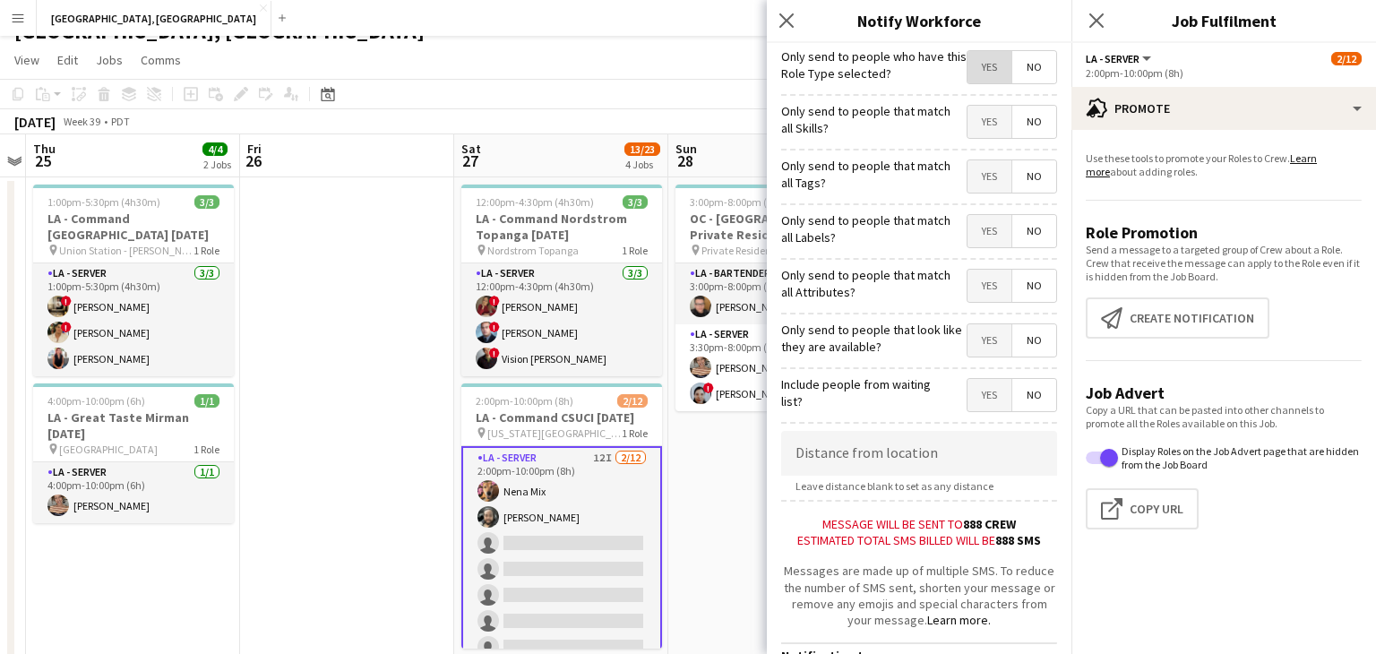
click at [997, 70] on span "Yes" at bounding box center [990, 67] width 44 height 32
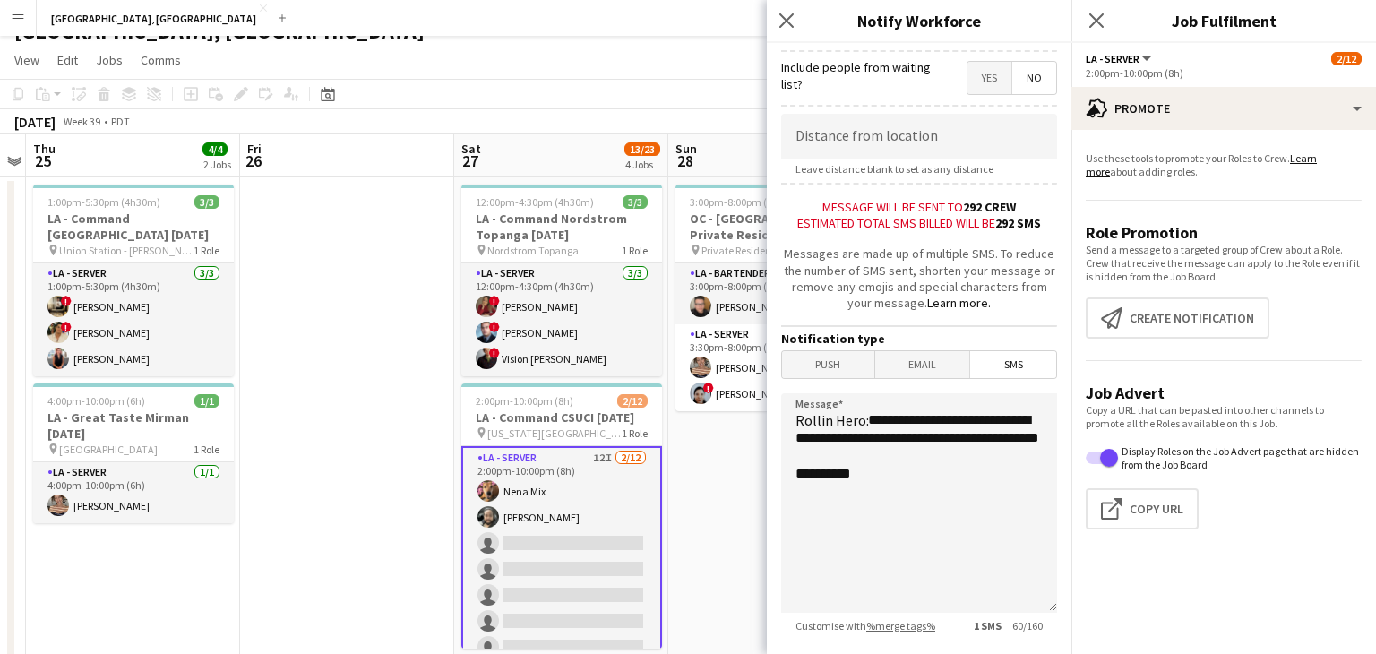
scroll to position [434, 0]
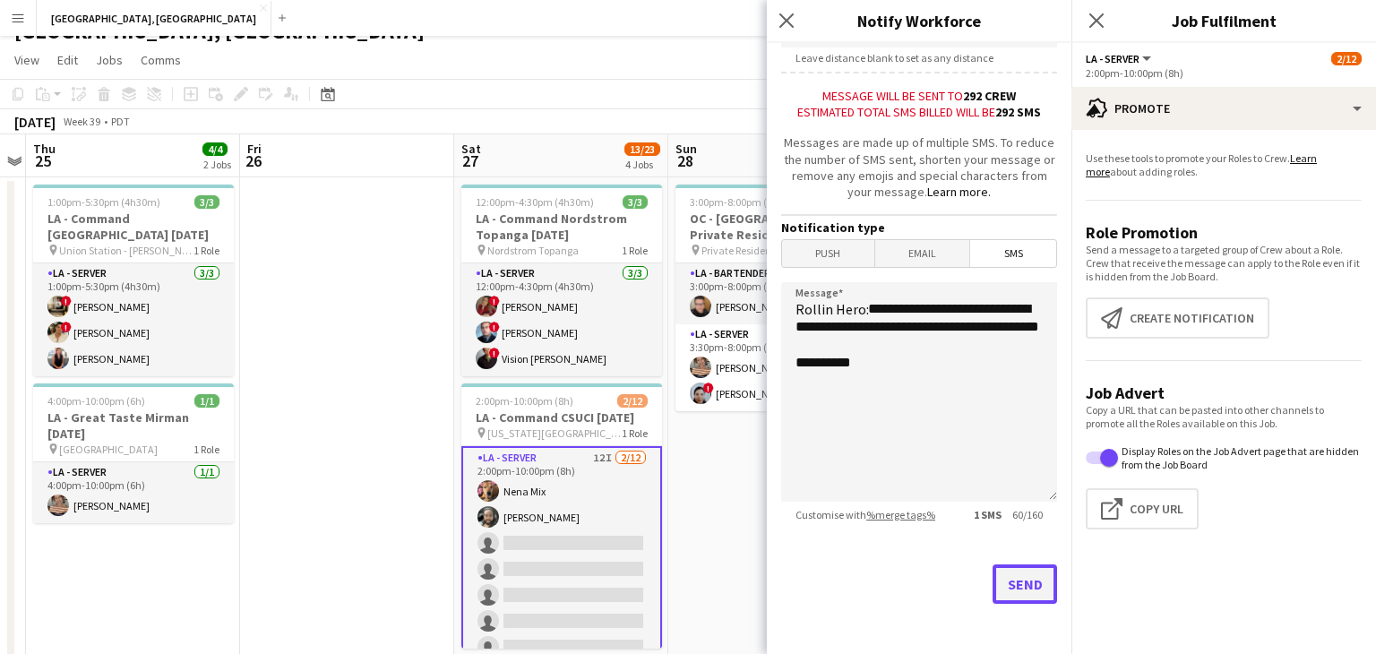
click at [1044, 589] on button "Send" at bounding box center [1025, 584] width 65 height 39
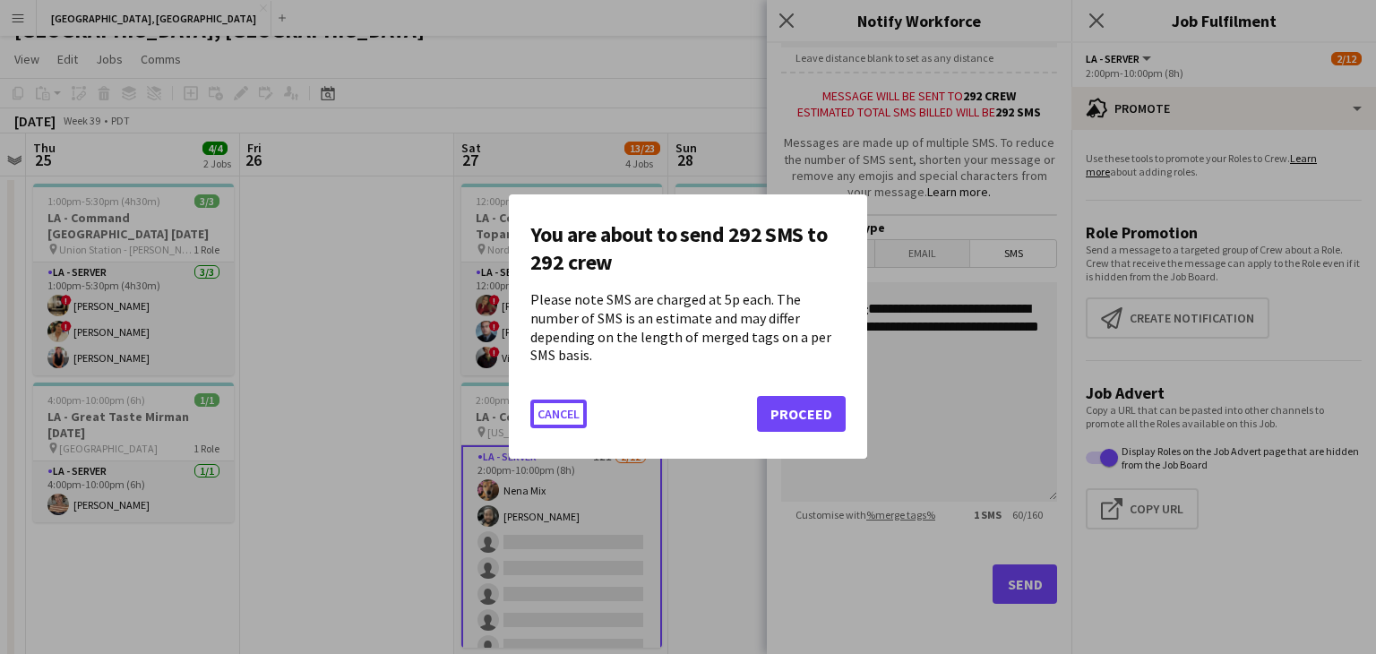
scroll to position [0, 0]
click at [807, 408] on button "Proceed" at bounding box center [801, 415] width 89 height 36
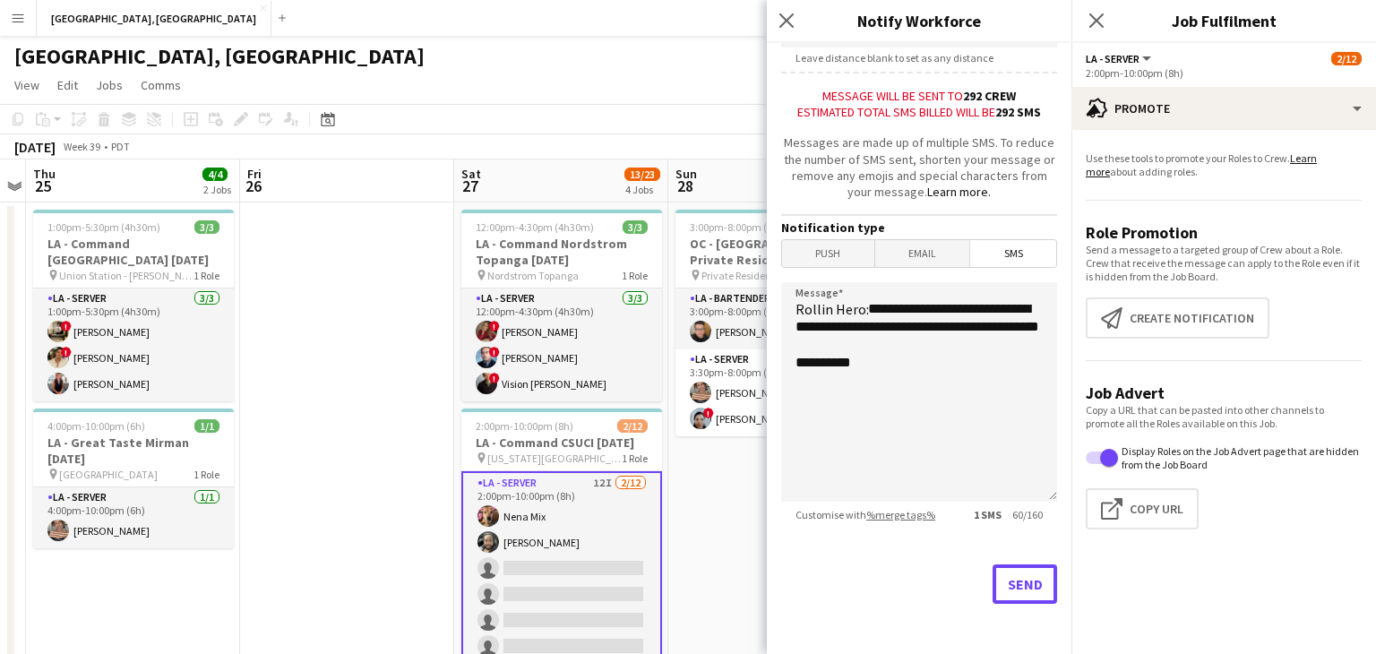
scroll to position [25, 0]
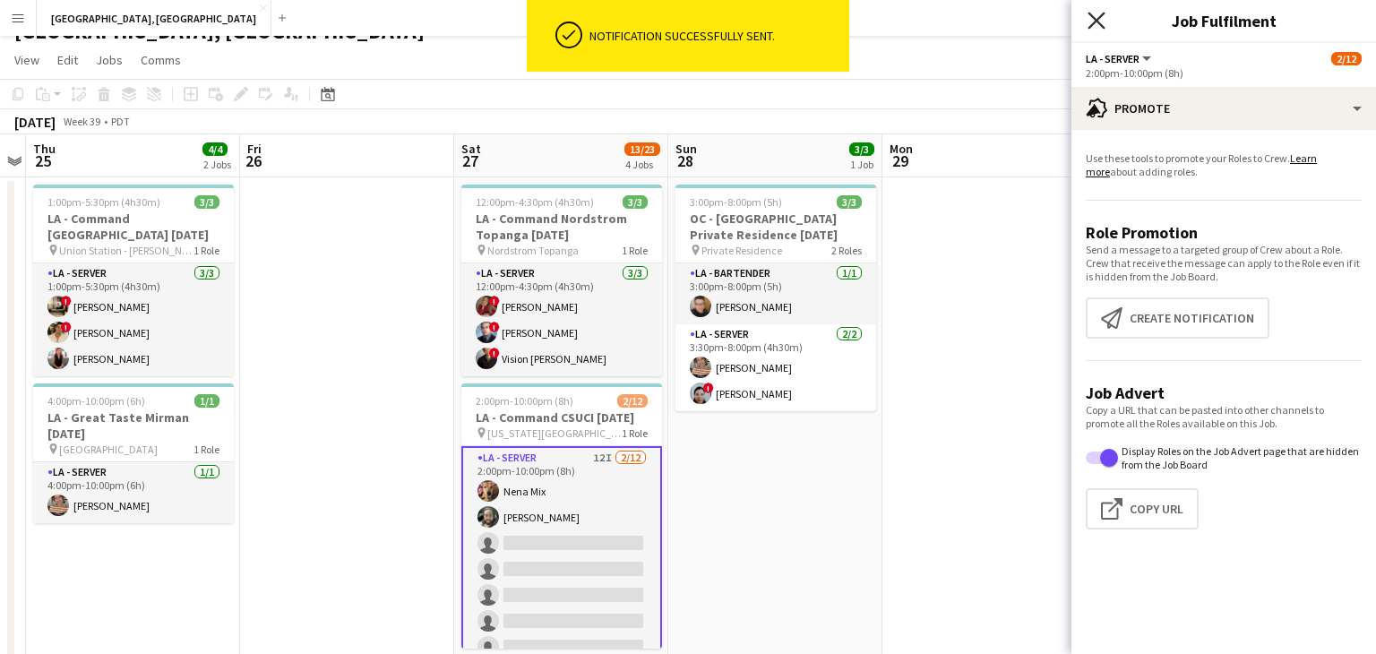
click at [1097, 21] on icon at bounding box center [1096, 20] width 17 height 17
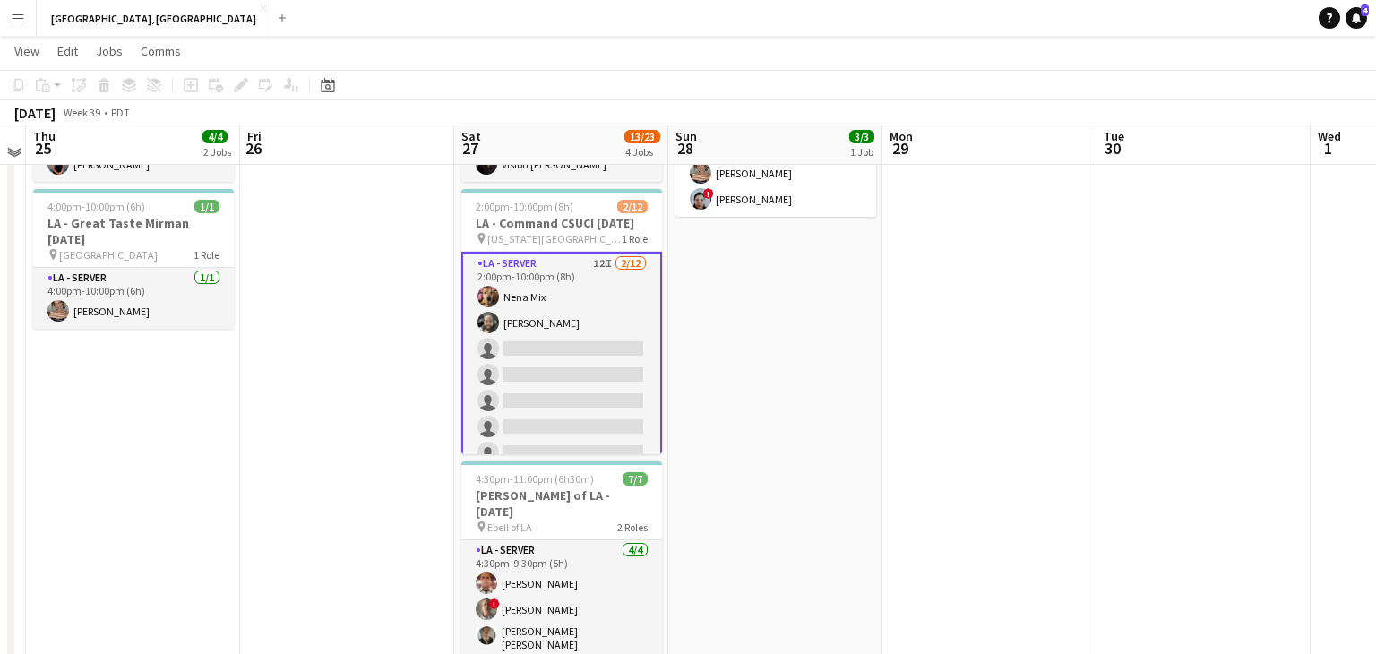
scroll to position [0, 0]
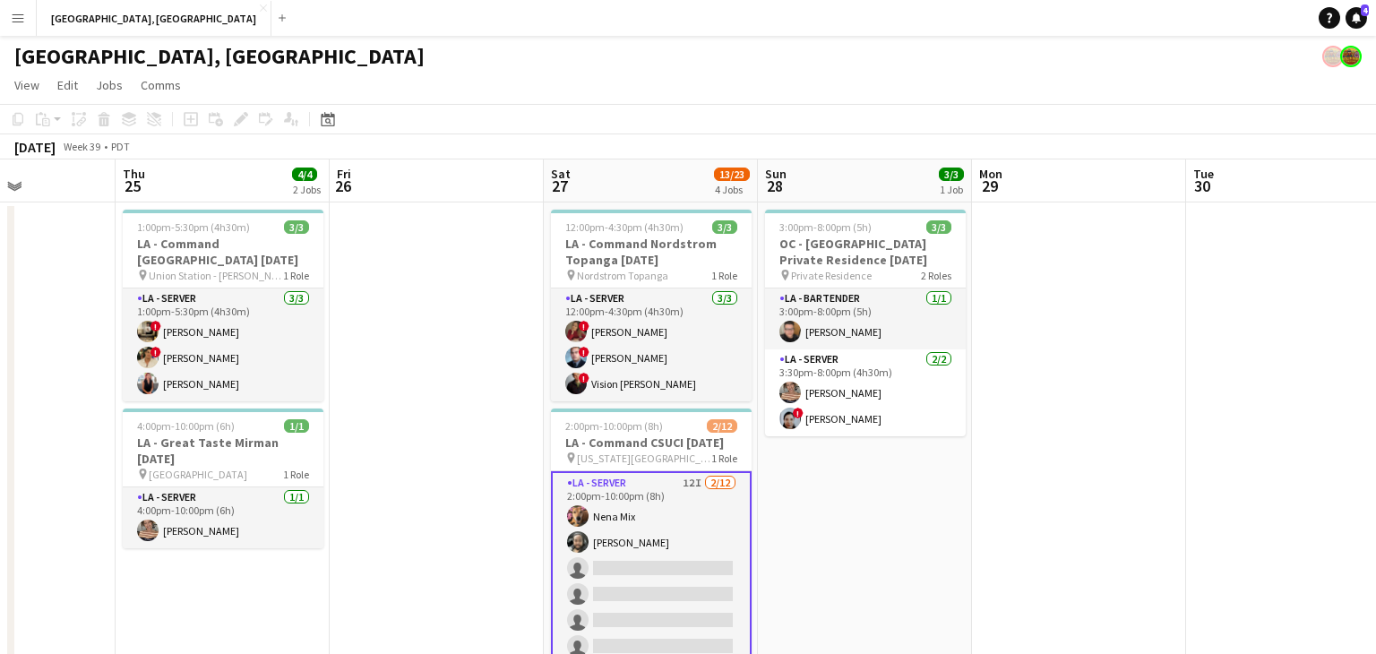
drag, startPoint x: 396, startPoint y: 392, endPoint x: 450, endPoint y: 384, distance: 54.5
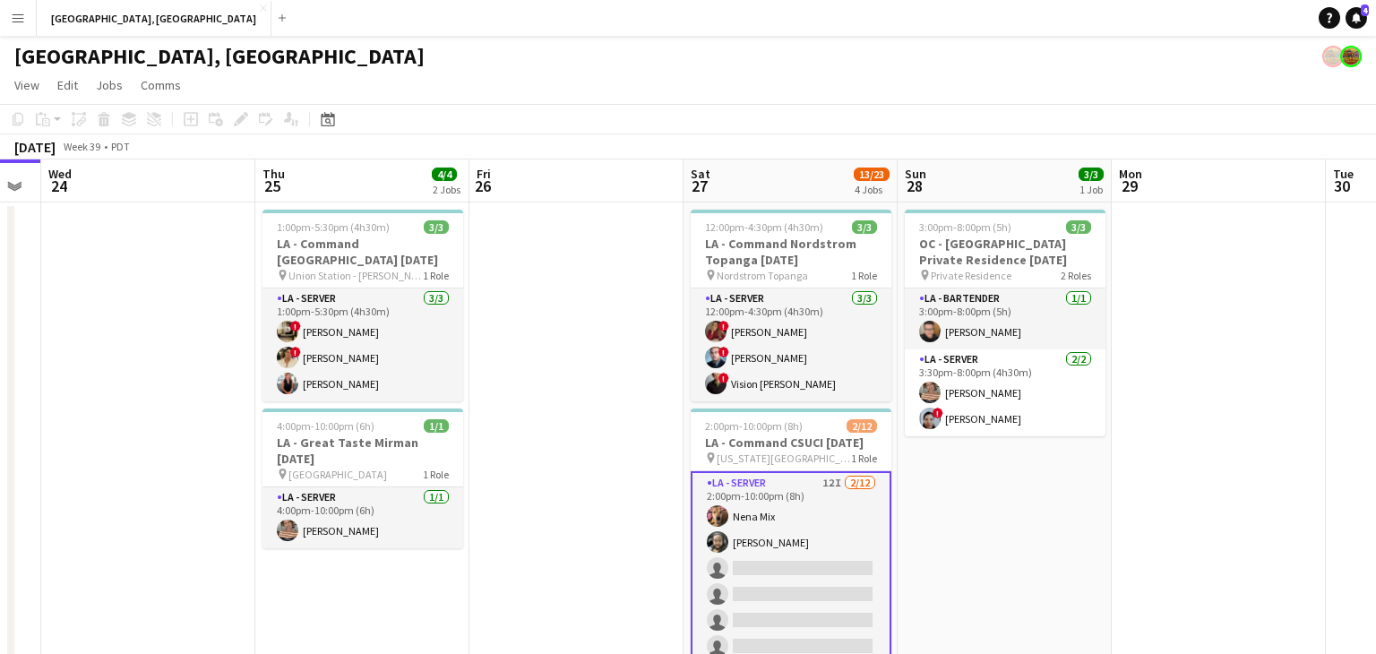
scroll to position [0, 383]
